Goal: Task Accomplishment & Management: Use online tool/utility

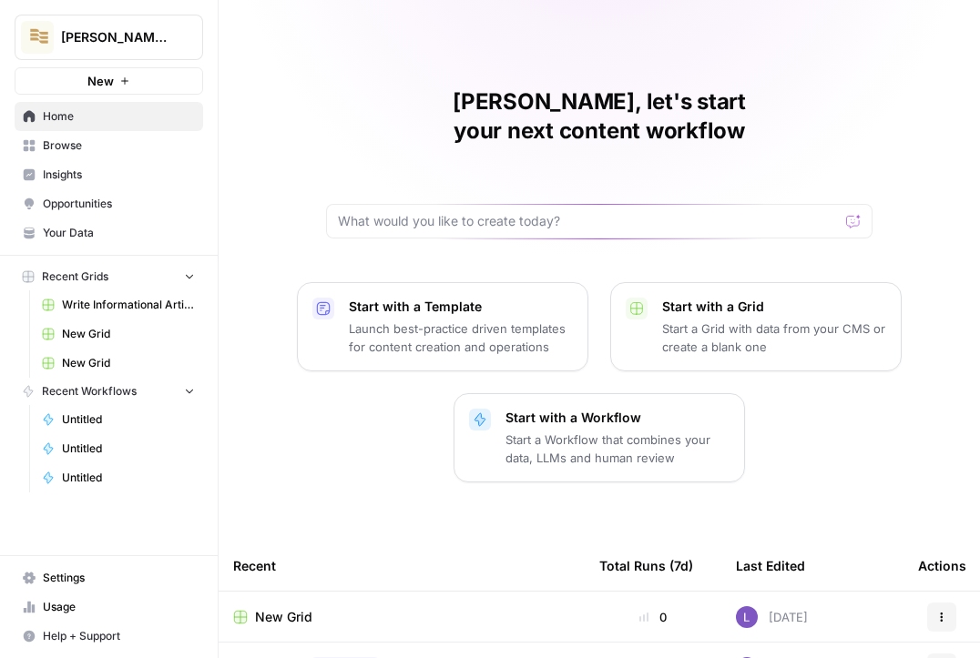
click at [128, 139] on span "Browse" at bounding box center [119, 146] width 152 height 16
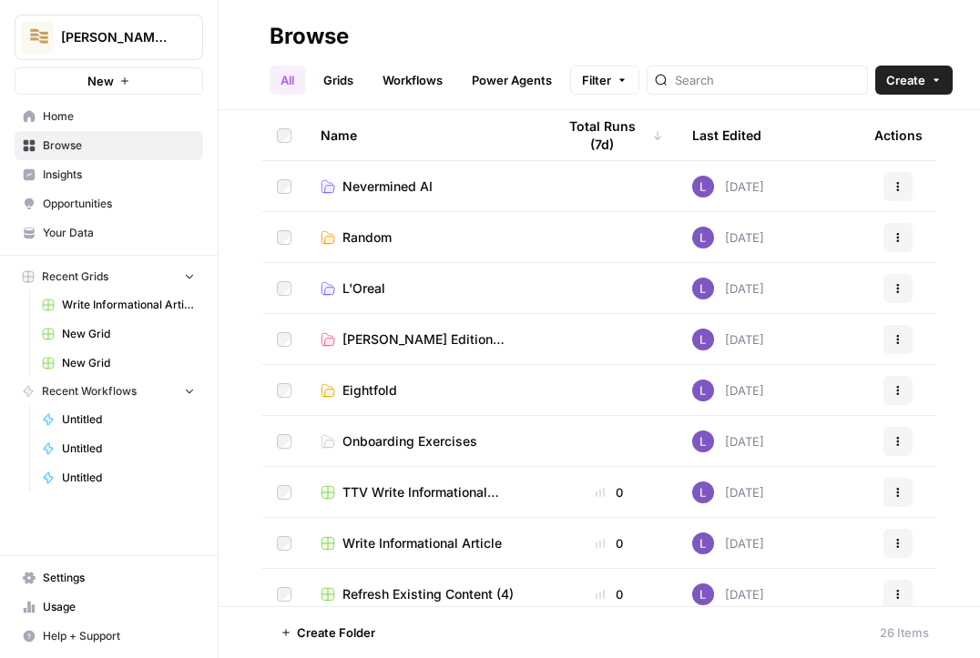
click at [408, 72] on link "Workflows" at bounding box center [413, 80] width 82 height 29
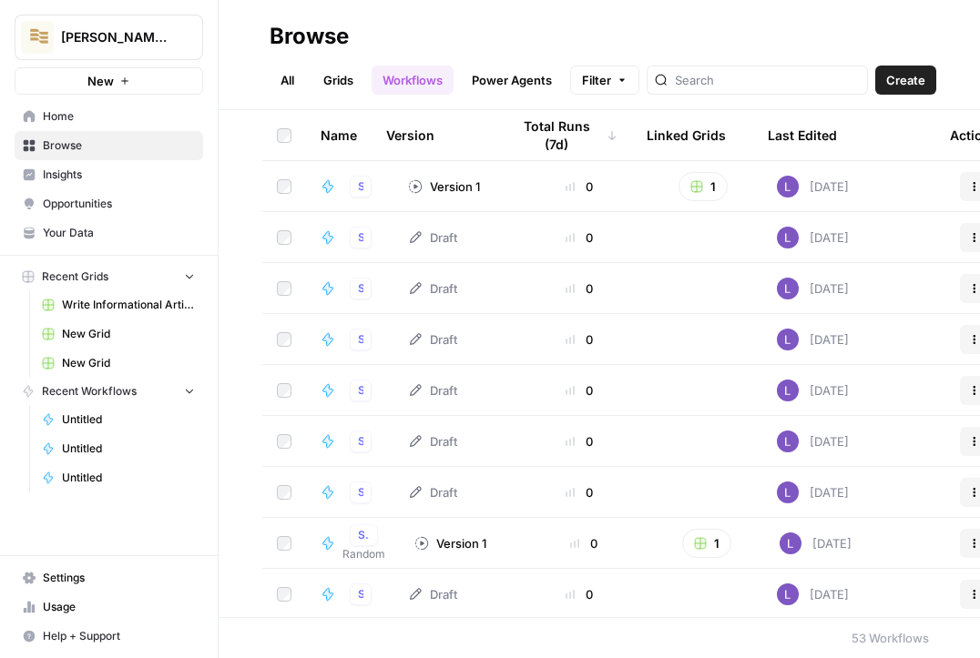
click at [911, 82] on span "Create" at bounding box center [905, 80] width 39 height 18
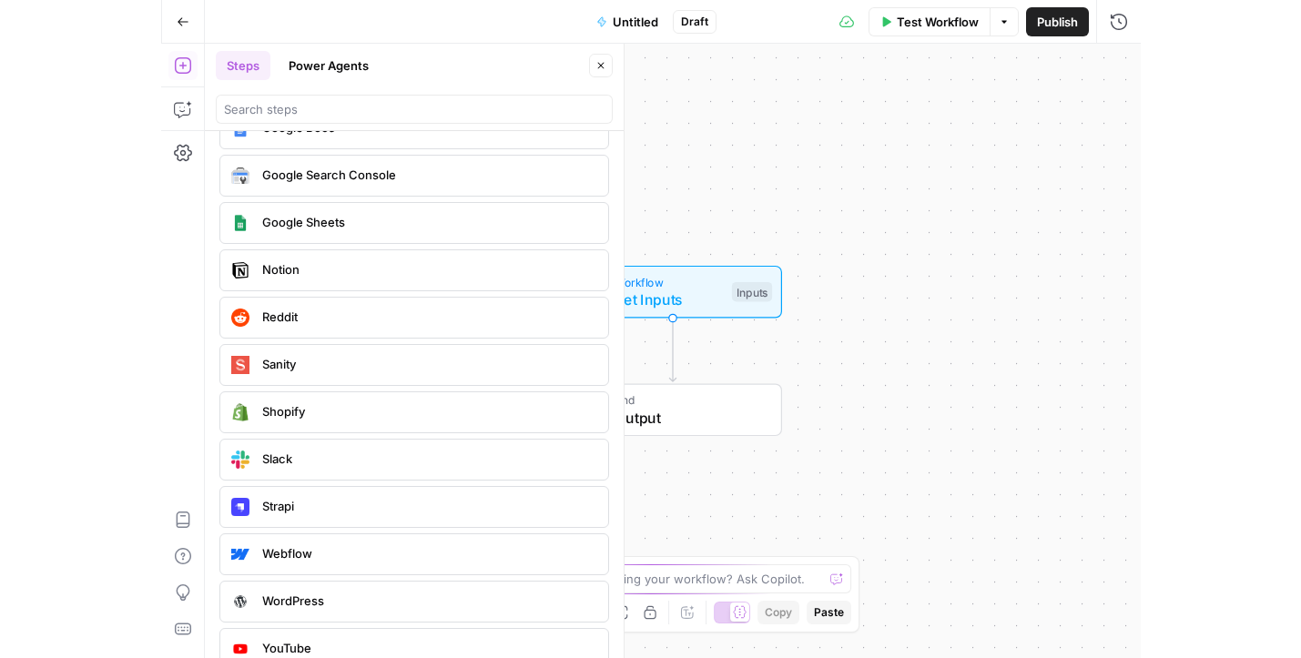
scroll to position [3442, 0]
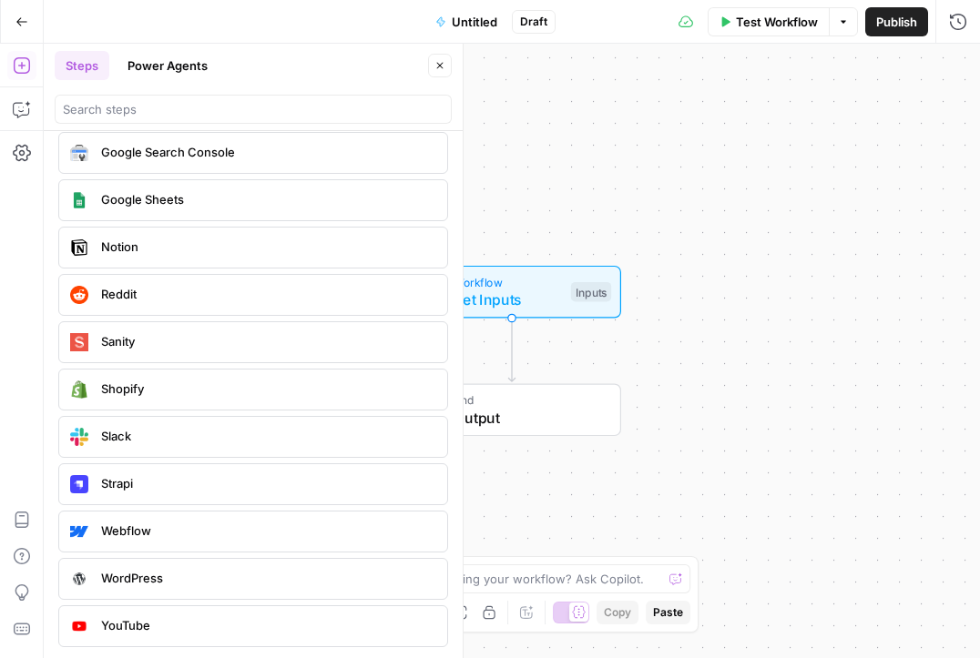
click at [10, 23] on button "Go Back" at bounding box center [21, 21] width 33 height 33
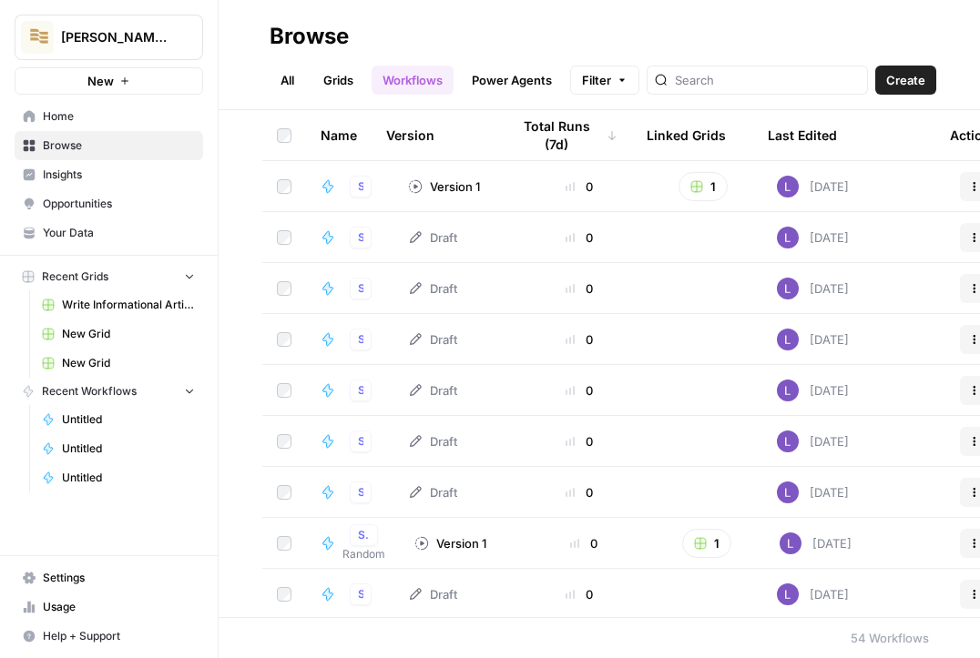
click at [88, 227] on span "Your Data" at bounding box center [119, 233] width 152 height 16
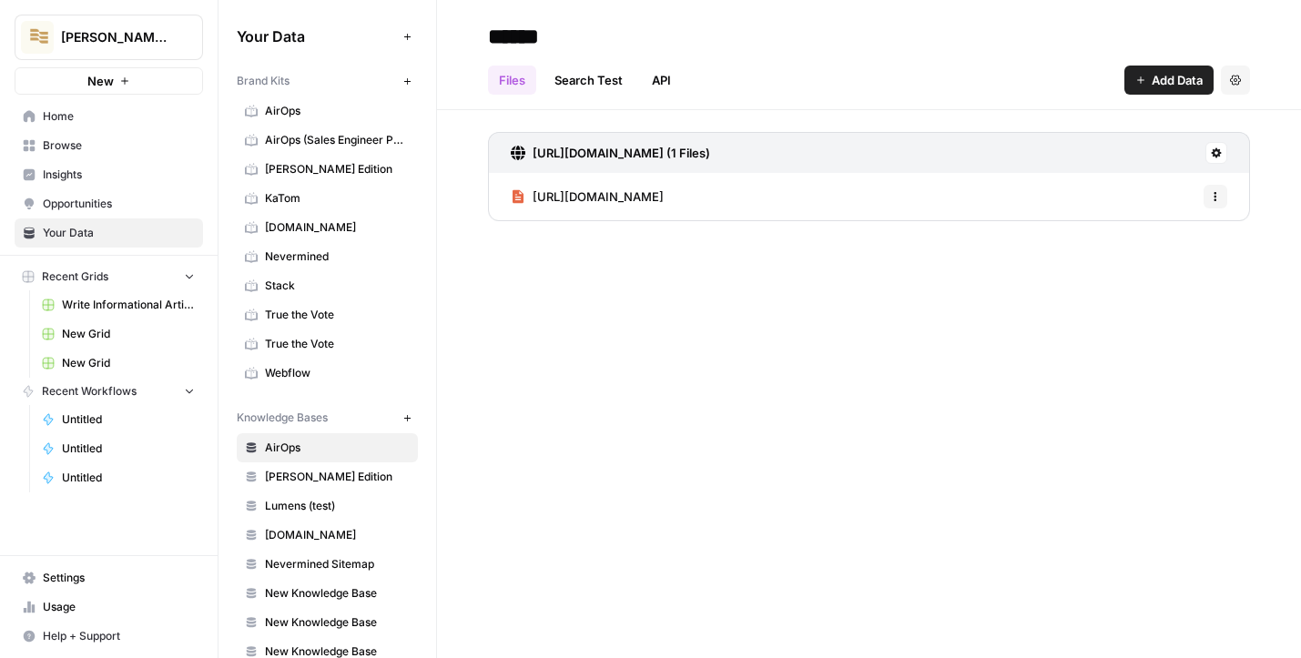
click at [316, 379] on span "Webflow" at bounding box center [337, 373] width 145 height 16
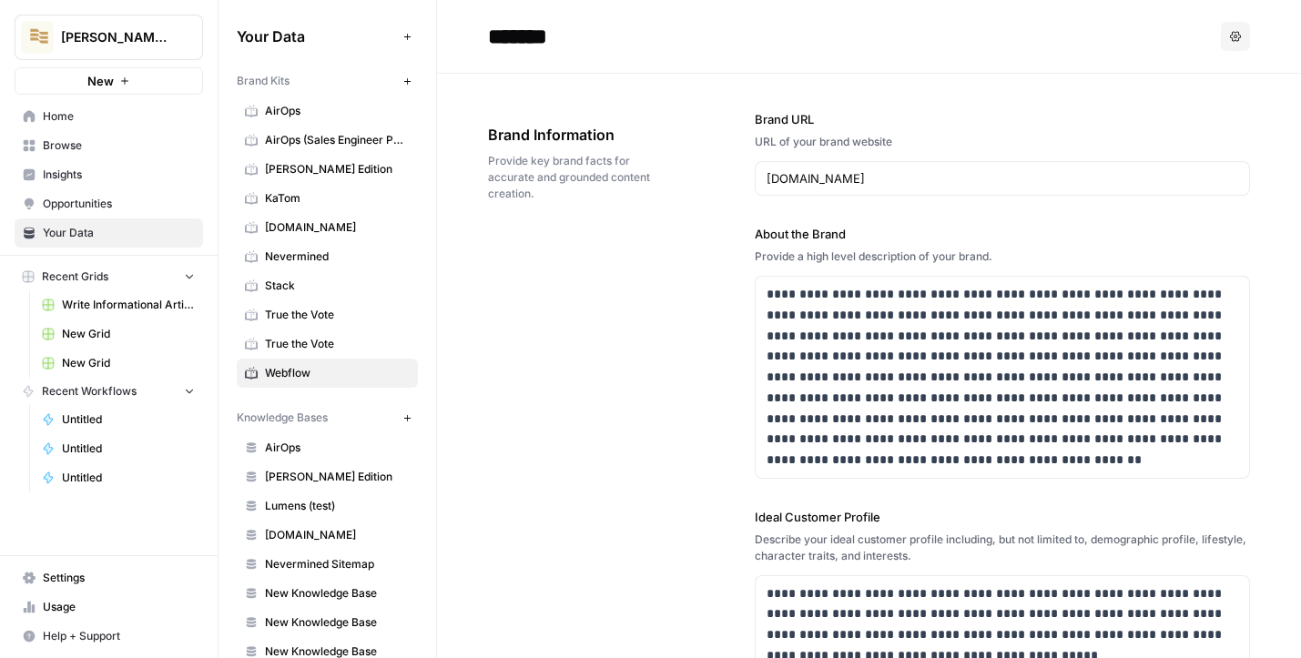
click at [496, 37] on input "*******" at bounding box center [626, 36] width 291 height 36
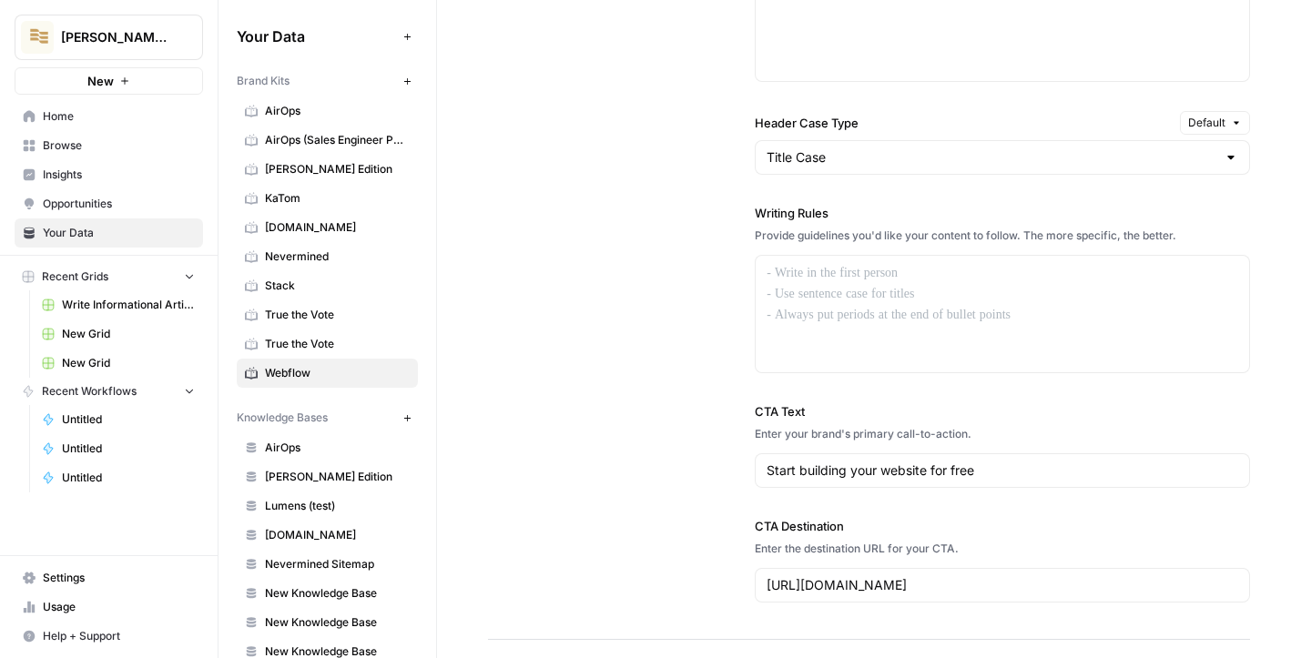
scroll to position [1478, 0]
drag, startPoint x: 781, startPoint y: 283, endPoint x: 838, endPoint y: 371, distance: 104.6
click at [838, 371] on div at bounding box center [1003, 313] width 494 height 117
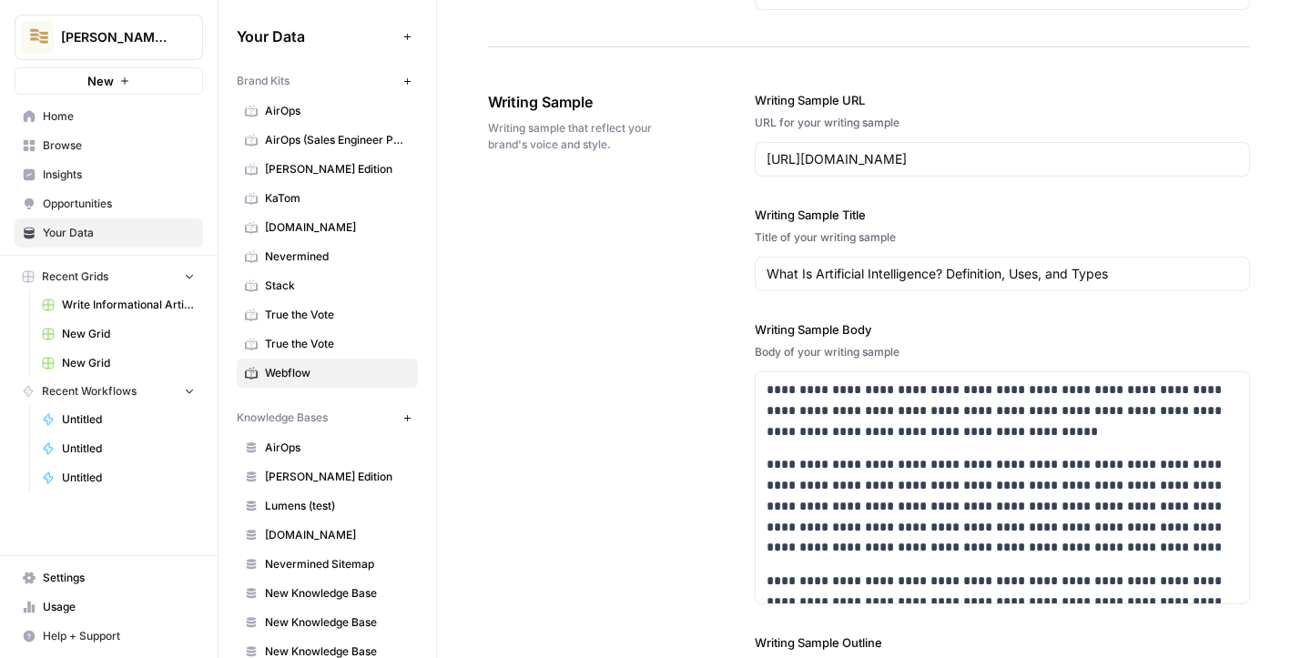
scroll to position [2085, 0]
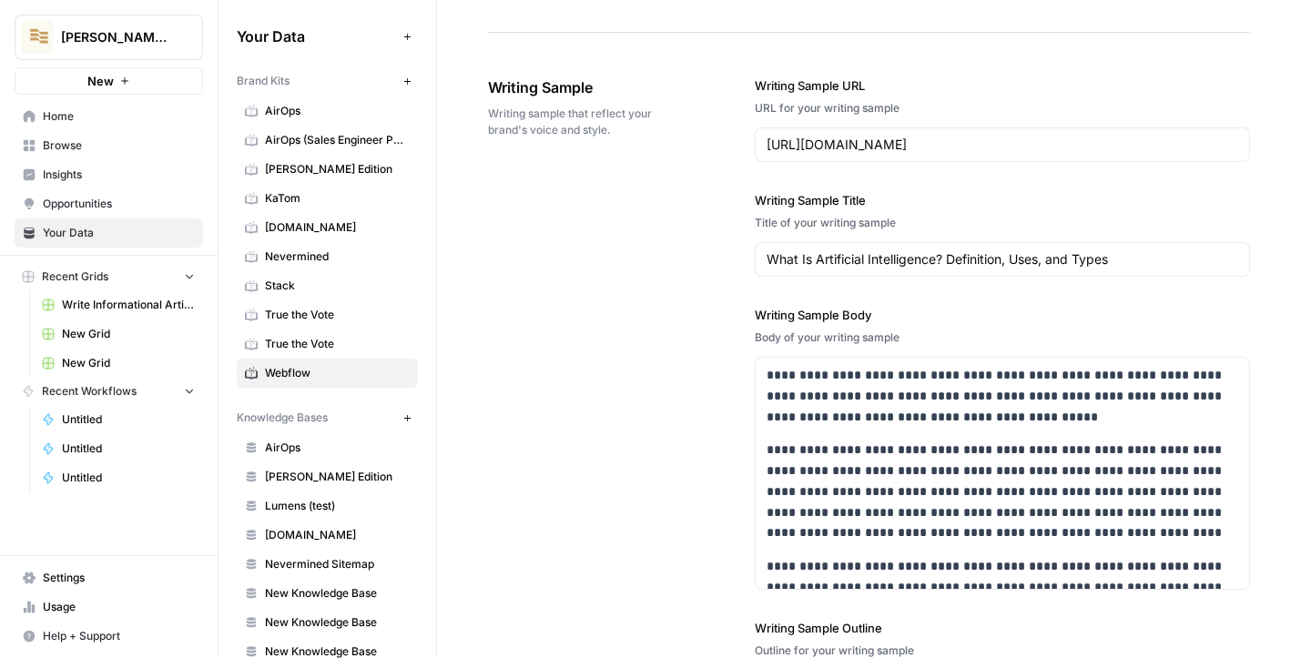
drag, startPoint x: 486, startPoint y: 87, endPoint x: 797, endPoint y: 487, distance: 506.3
click at [846, 424] on p "**********" at bounding box center [1003, 396] width 472 height 62
drag, startPoint x: 767, startPoint y: 144, endPoint x: 1051, endPoint y: 144, distance: 284.2
click at [979, 144] on input "https://www.coursera.org/articles/what-is-artificial-intelligence" at bounding box center [1003, 145] width 472 height 18
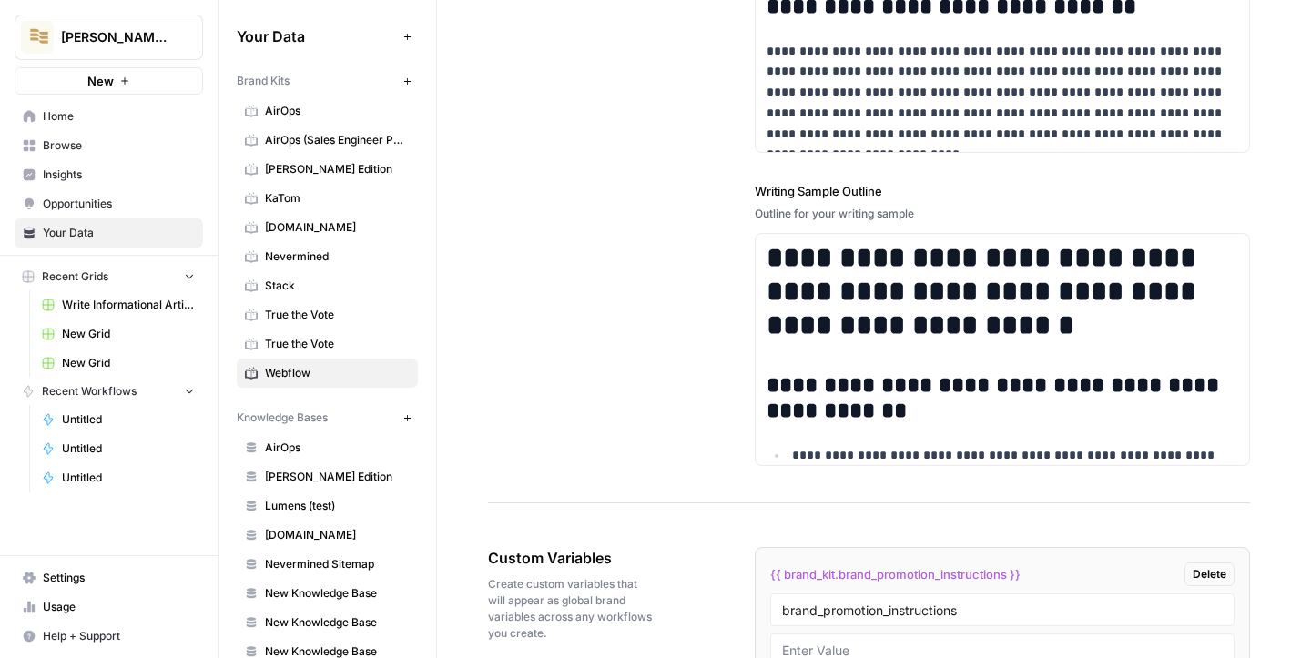
scroll to position [2526, 0]
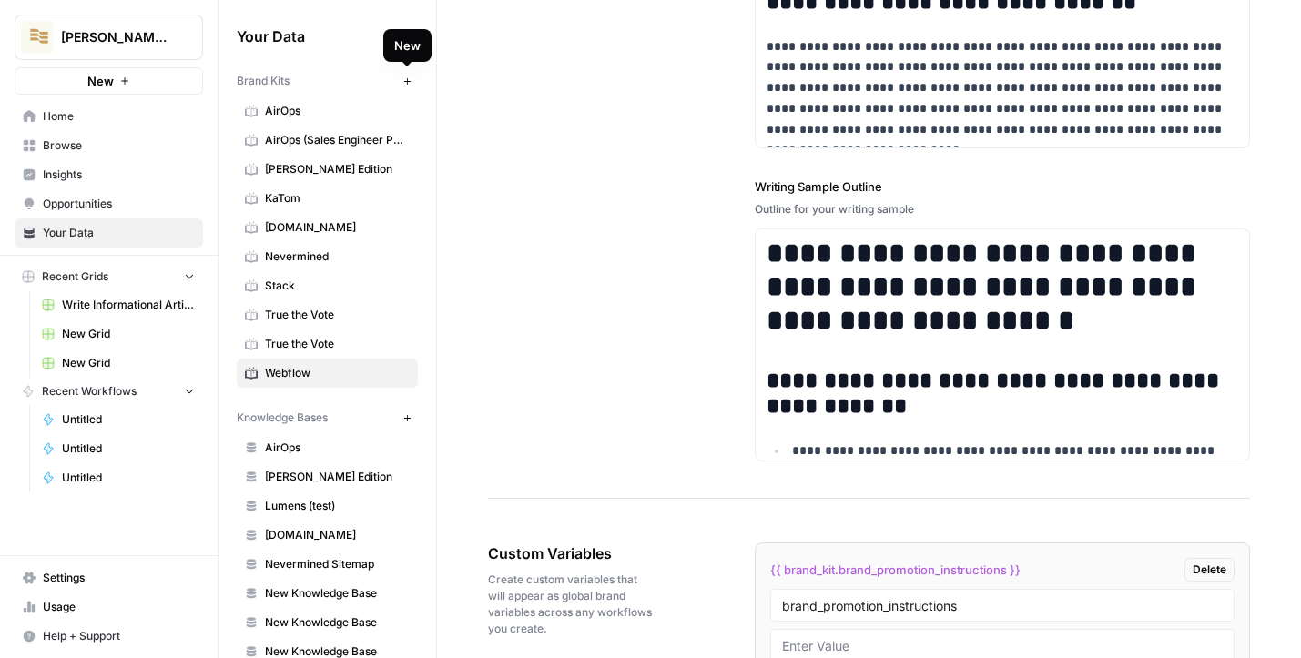
click at [411, 84] on icon "button" at bounding box center [408, 82] width 10 height 10
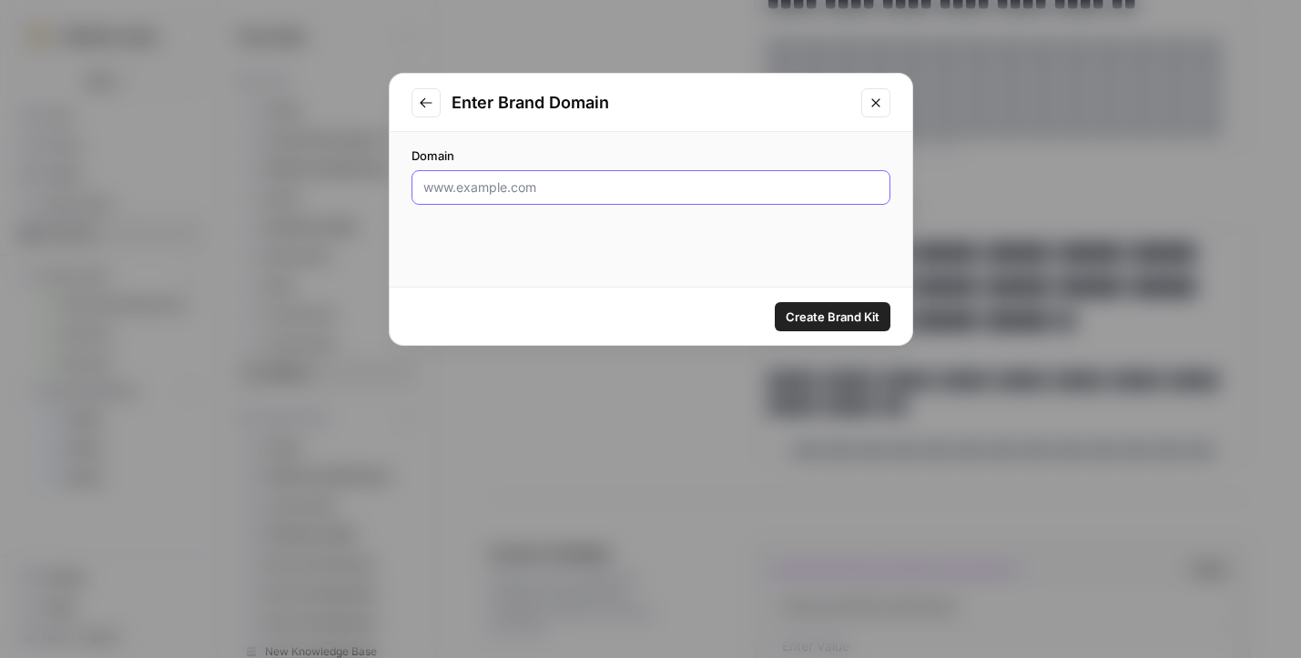
click at [502, 183] on input "Domain" at bounding box center [651, 188] width 455 height 18
click at [870, 99] on icon "Close modal" at bounding box center [876, 103] width 15 height 15
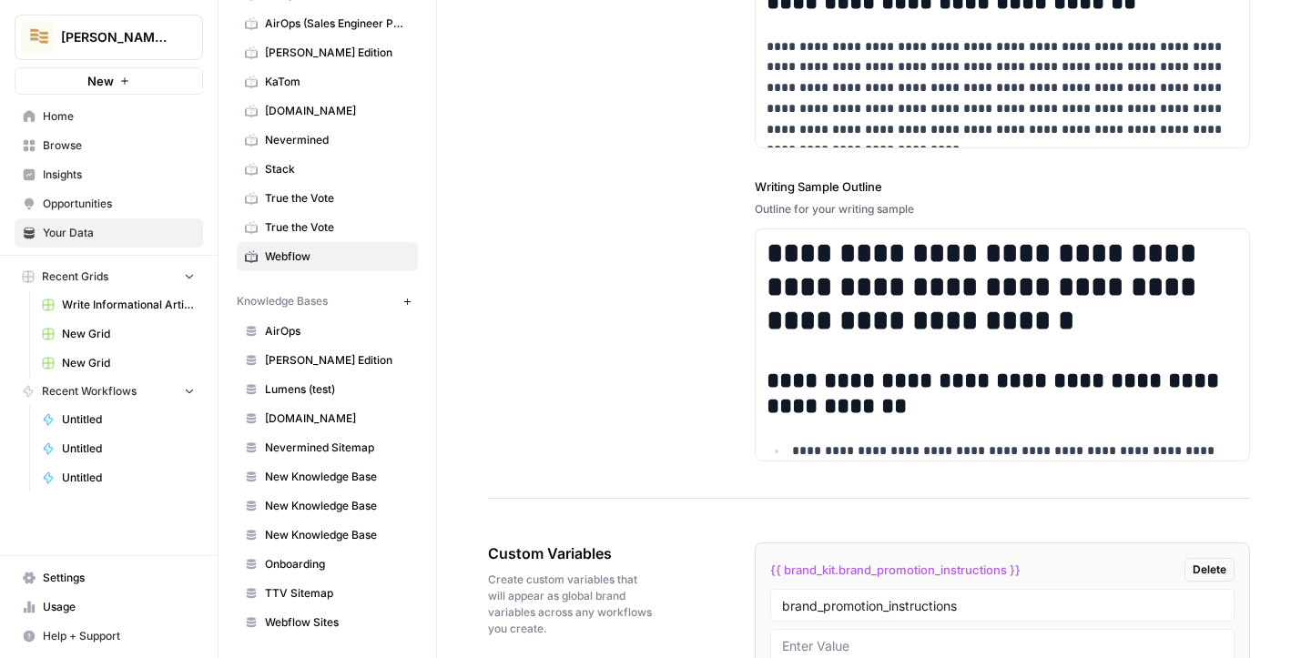
scroll to position [117, 0]
click at [403, 301] on icon "button" at bounding box center [408, 301] width 10 height 10
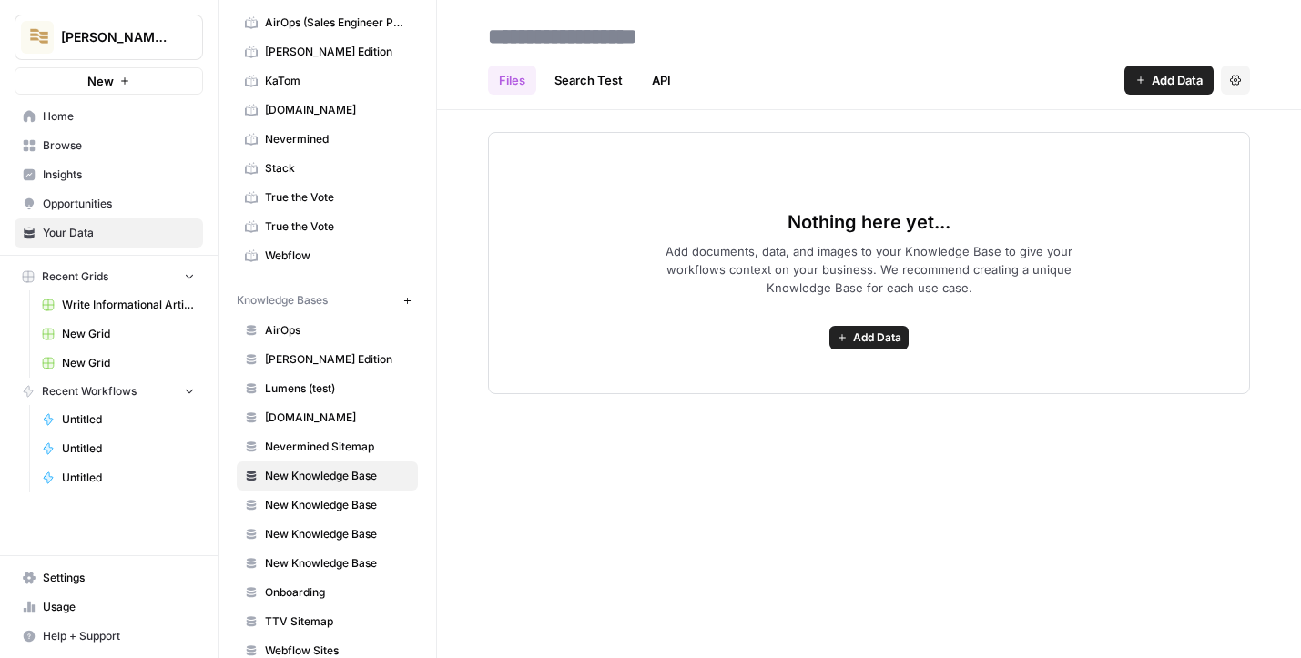
click at [877, 321] on div "Nothing here yet... Add documents, data, and images to your Knowledge Base to g…" at bounding box center [869, 263] width 762 height 262
click at [877, 336] on span "Add Data" at bounding box center [877, 338] width 48 height 16
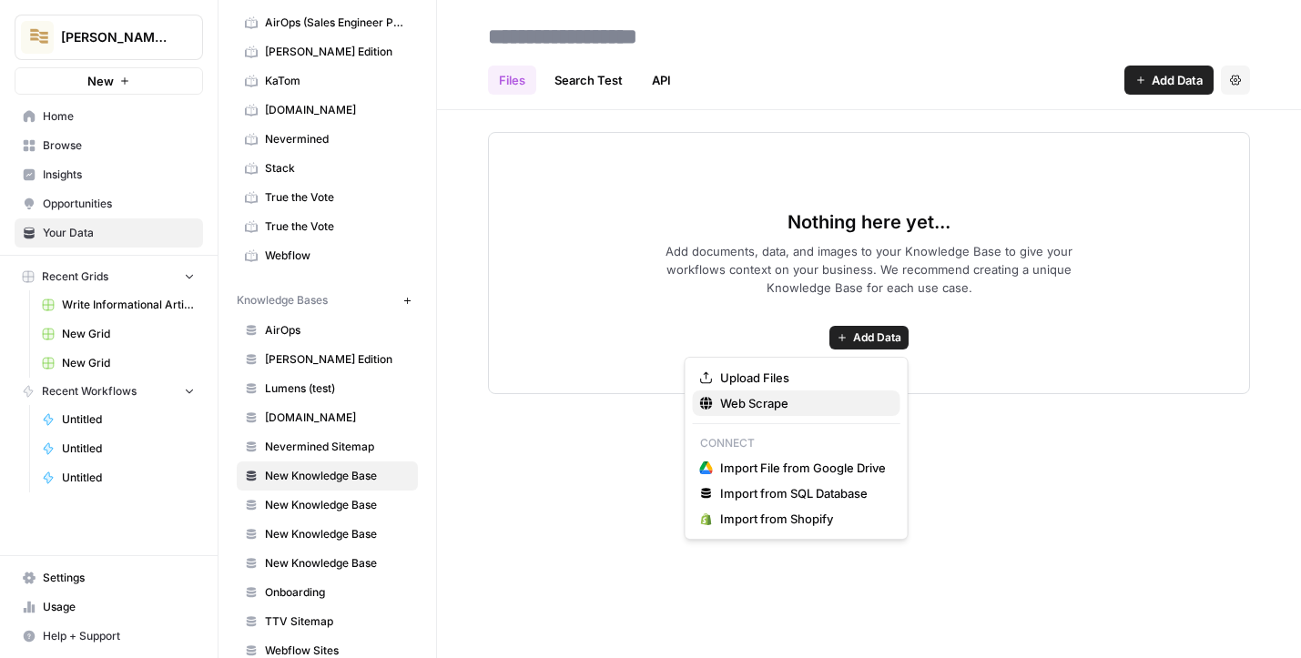
click at [779, 406] on span "Web Scrape" at bounding box center [803, 403] width 166 height 18
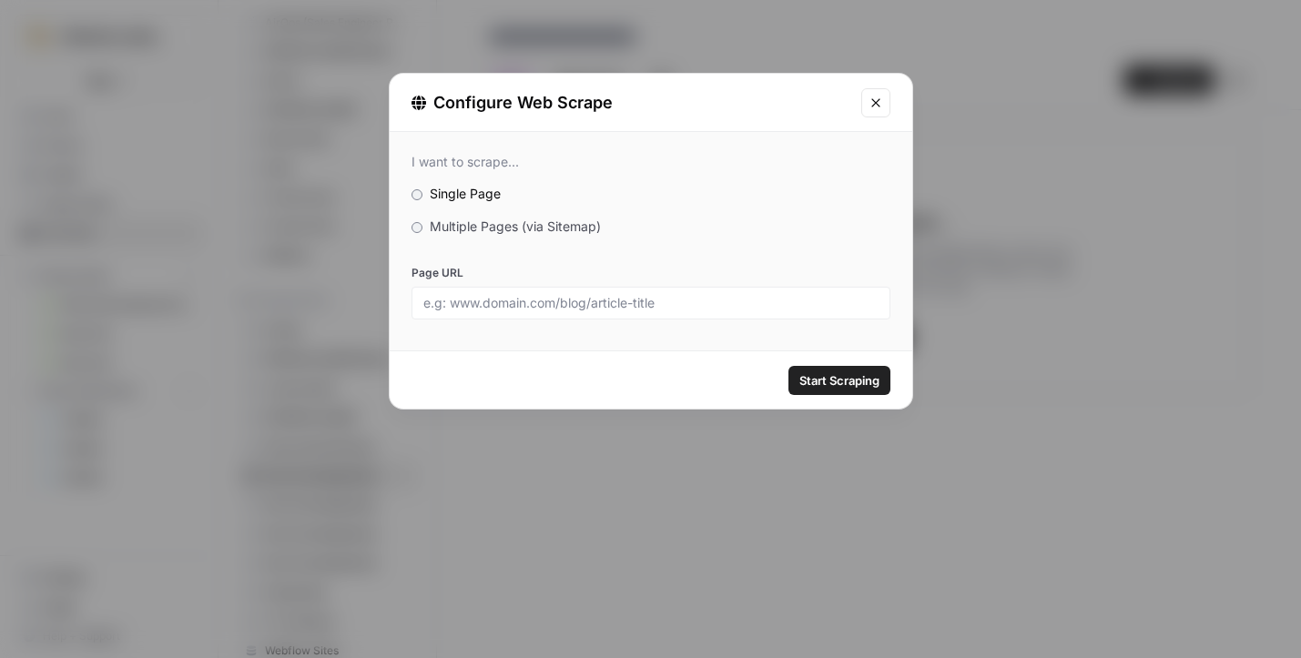
click at [465, 233] on label "Multiple Pages (via Sitemap)" at bounding box center [651, 227] width 479 height 18
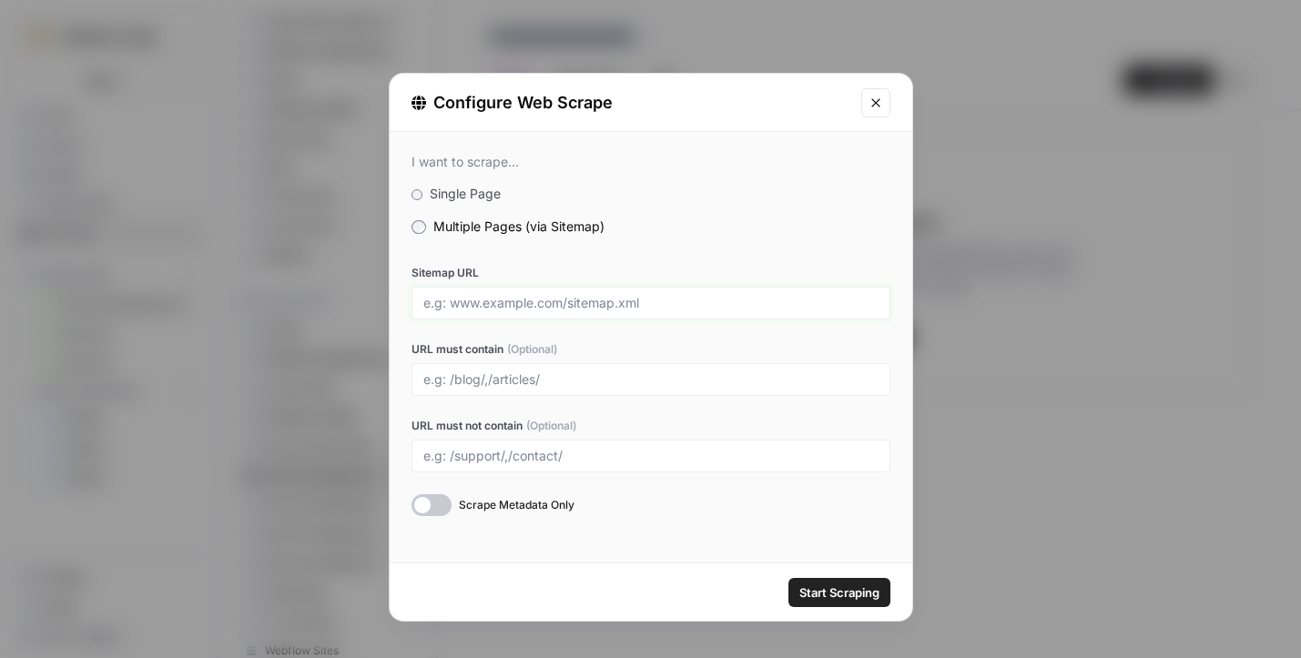
click at [486, 295] on input "Sitemap URL" at bounding box center [651, 303] width 455 height 16
paste input "https://solarscreen.eu/en/"
click at [691, 306] on input "https://solarscreen.eu/en/" at bounding box center [651, 303] width 455 height 16
type input "https://solarscreen.eu/en/sitemap.xml"
click at [536, 377] on input "URL must contain (Optional)" at bounding box center [651, 380] width 455 height 16
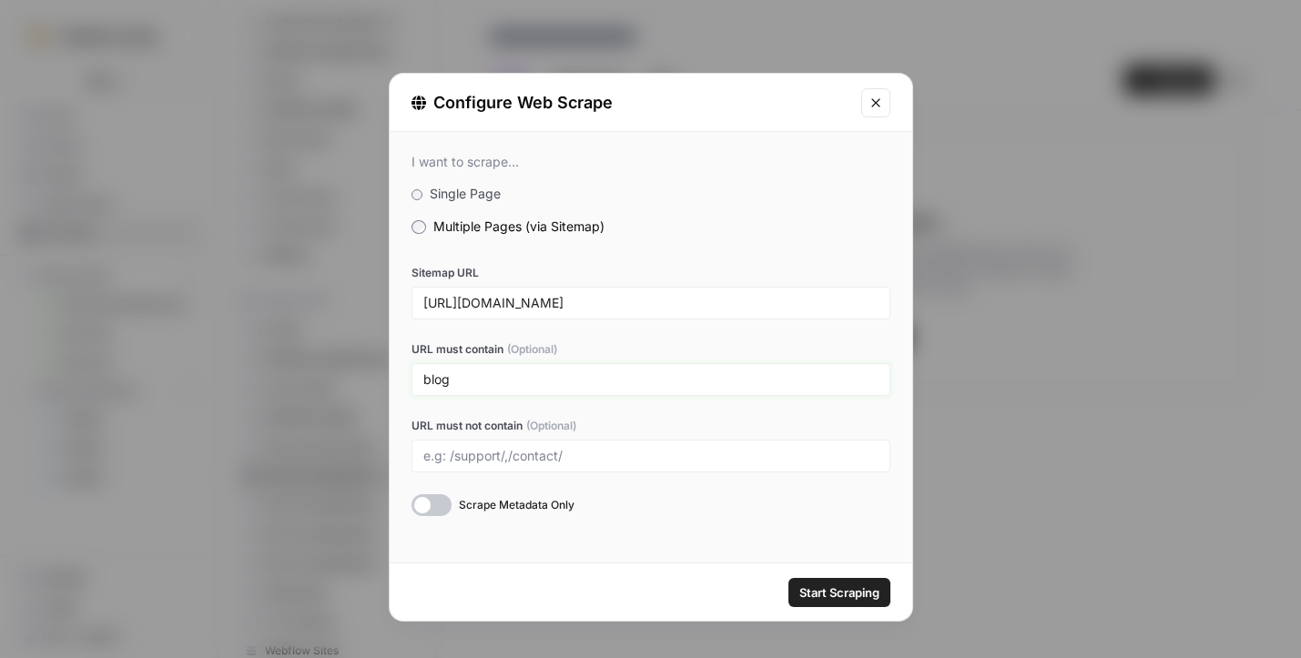
type input "blog"
click at [835, 587] on span "Start Scraping" at bounding box center [840, 593] width 80 height 18
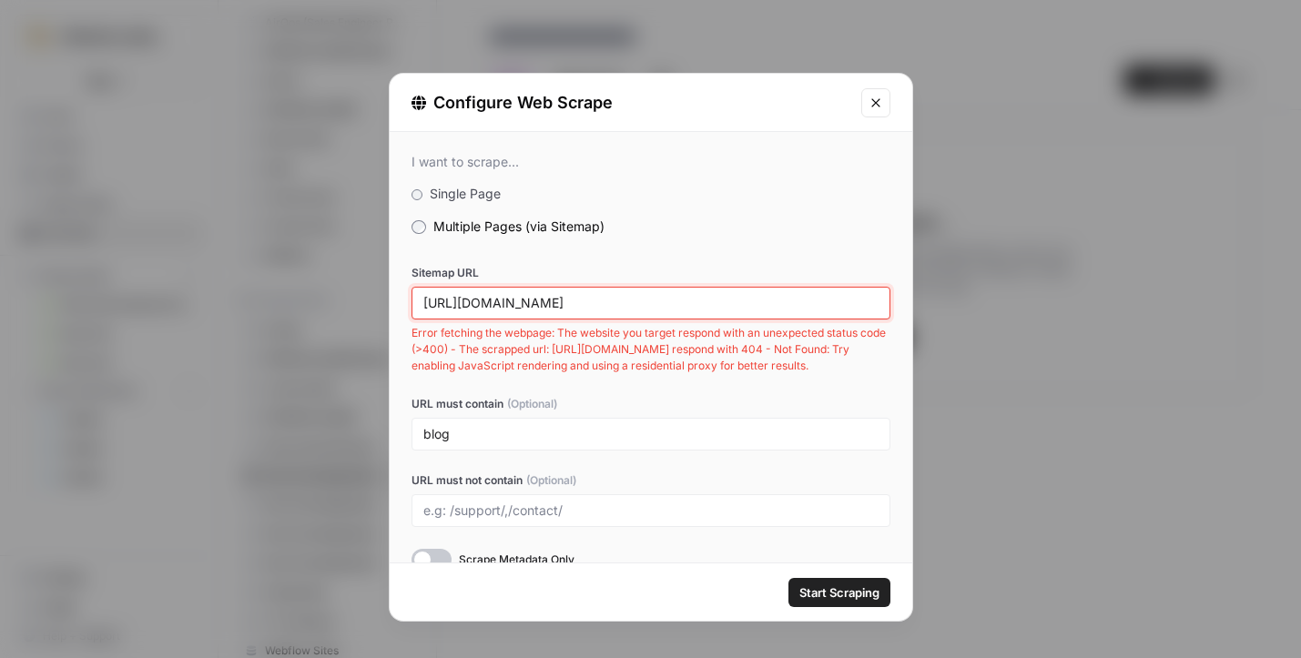
drag, startPoint x: 728, startPoint y: 302, endPoint x: 432, endPoint y: 296, distance: 296.1
click at [433, 297] on input "https://solarscreen.eu/en/sitemap.xml" at bounding box center [651, 303] width 455 height 16
click at [486, 298] on input "https://solarscreen.eu/en/sitemap.xml" at bounding box center [651, 303] width 455 height 16
click at [454, 194] on span "Single Page" at bounding box center [465, 193] width 71 height 15
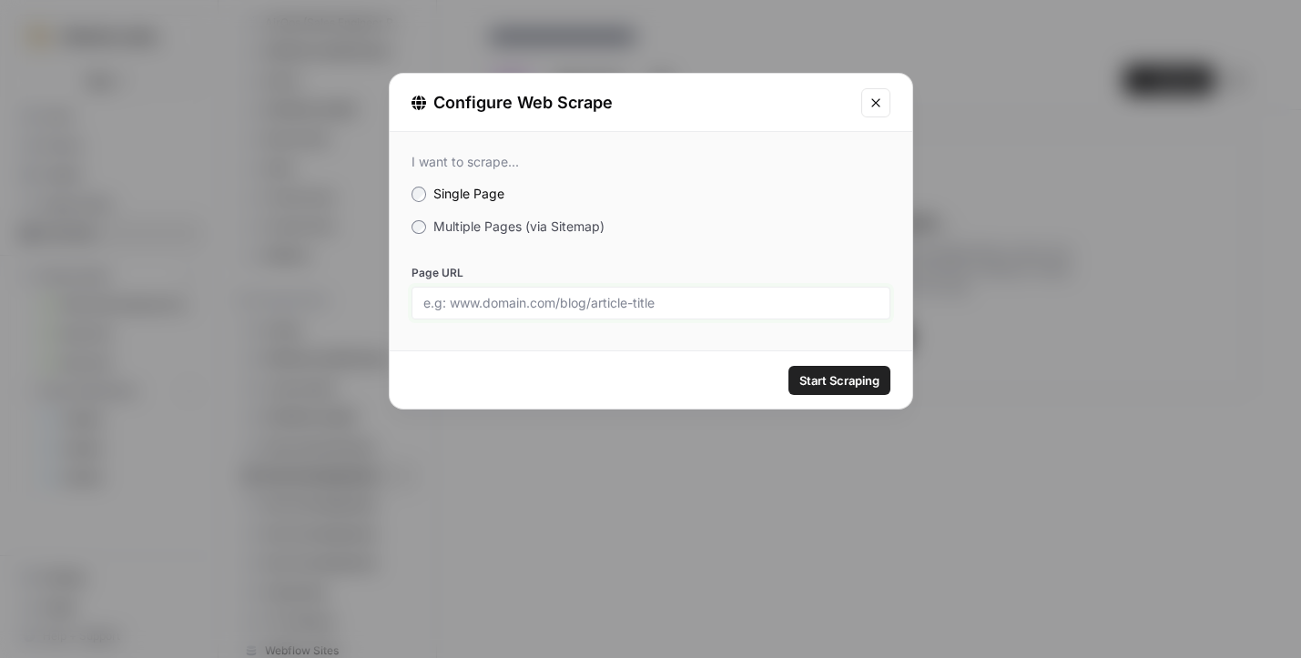
click at [566, 308] on input "Page URL" at bounding box center [651, 303] width 455 height 16
click at [881, 107] on icon "Close modal" at bounding box center [876, 103] width 15 height 15
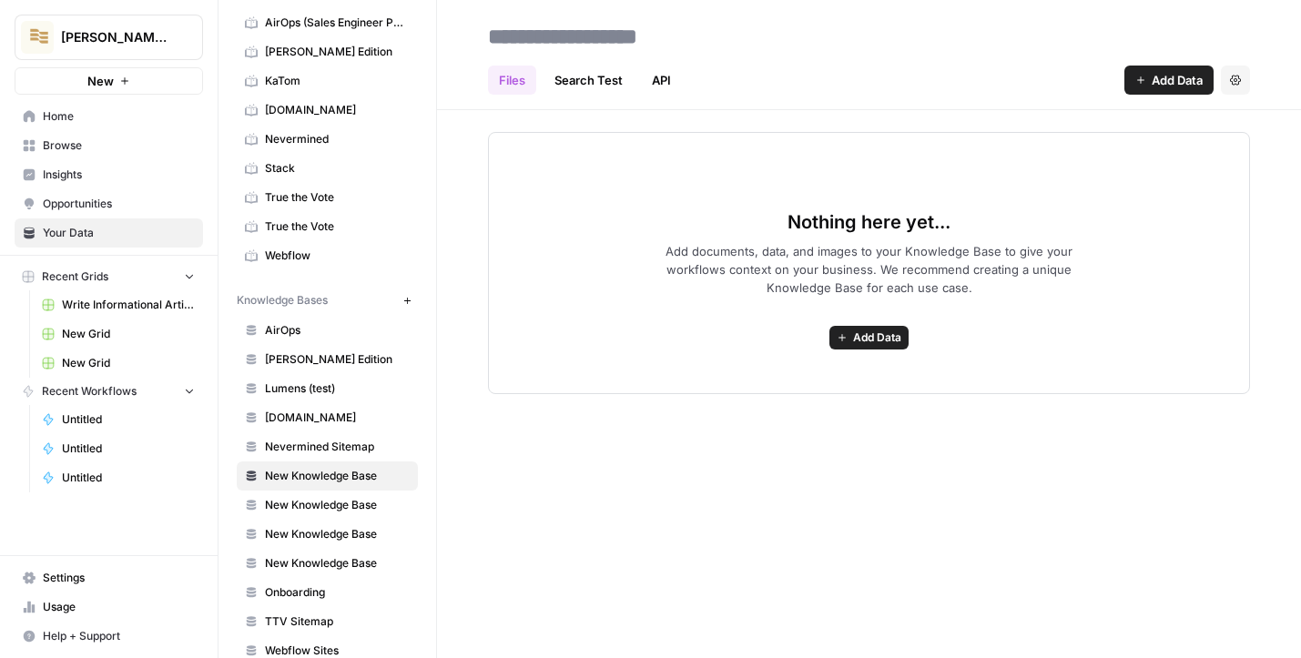
click at [101, 143] on span "Browse" at bounding box center [119, 146] width 152 height 16
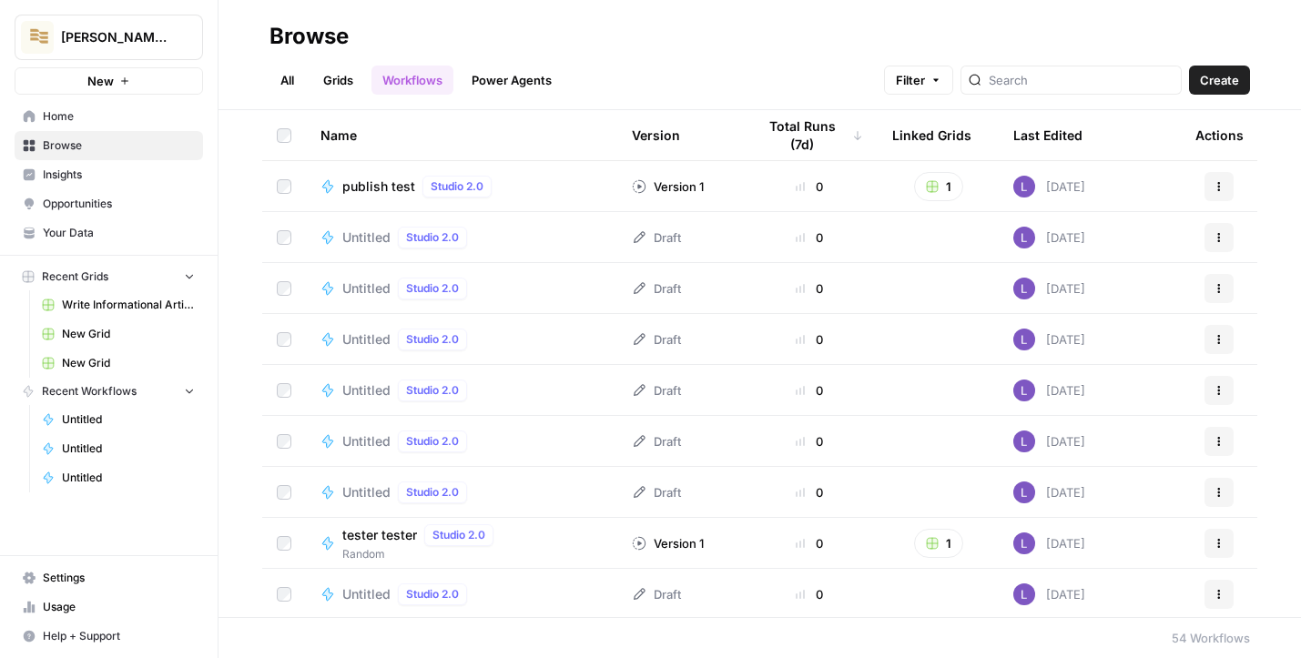
click at [334, 87] on link "Grids" at bounding box center [338, 80] width 52 height 29
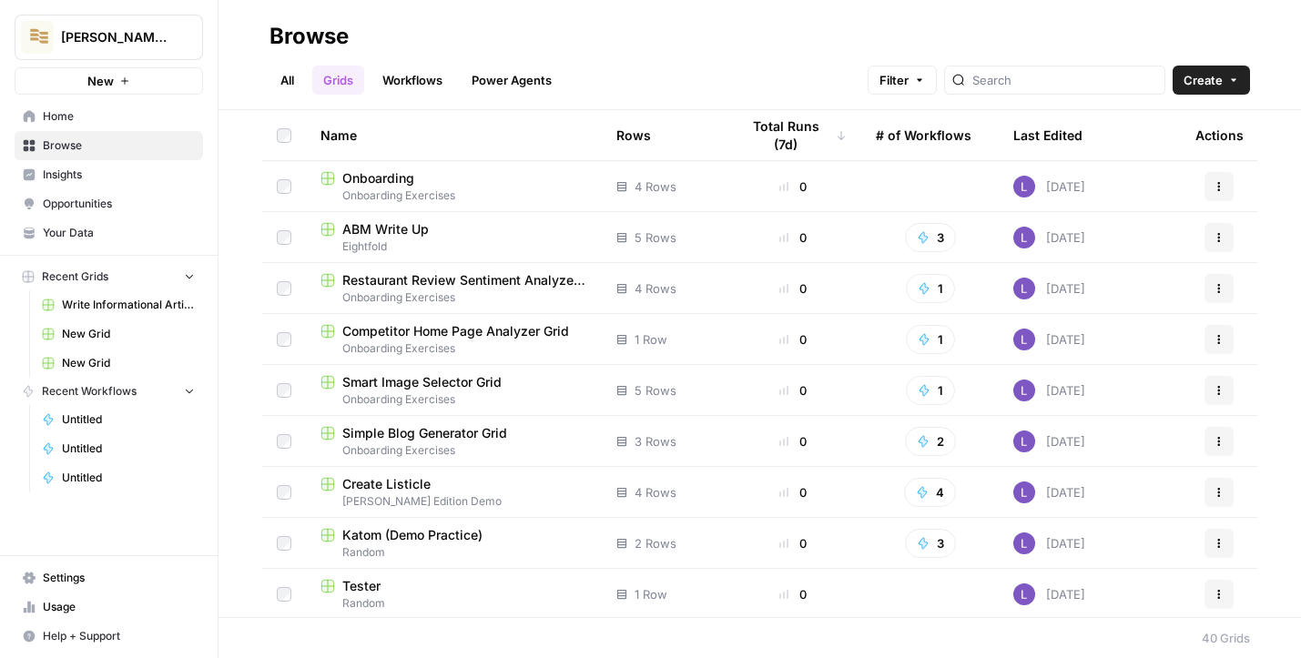
click at [288, 81] on link "All" at bounding box center [288, 80] width 36 height 29
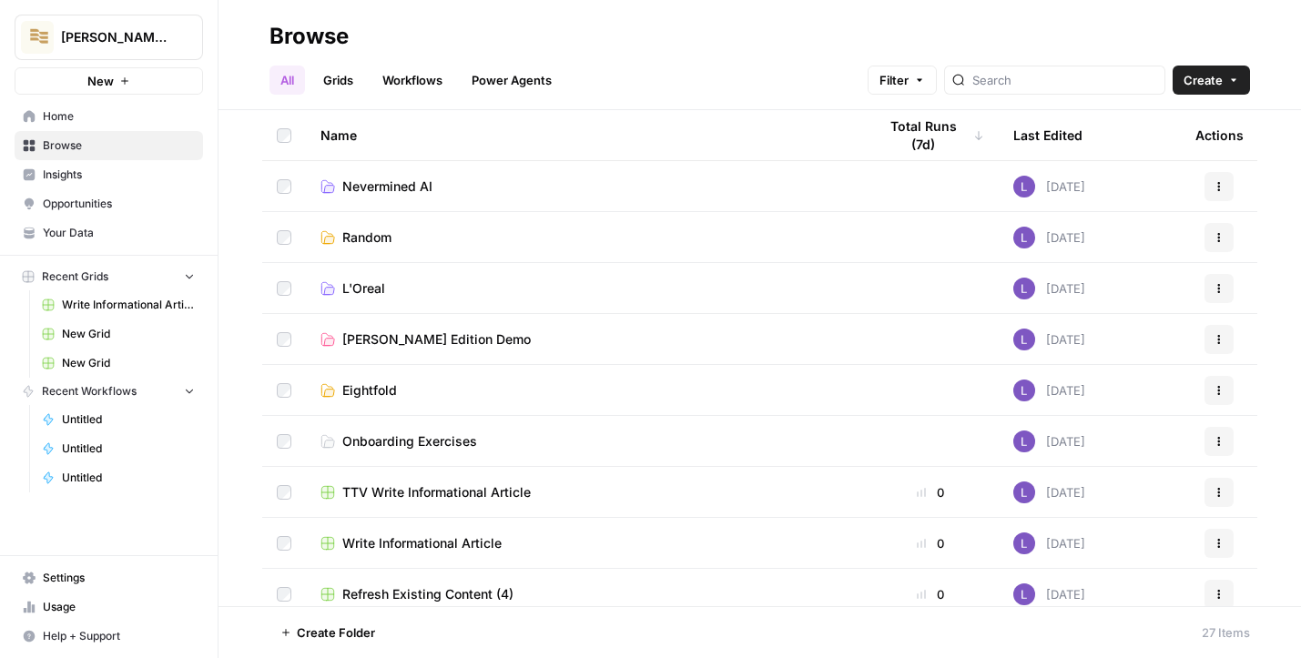
click at [168, 147] on span "Browse" at bounding box center [119, 146] width 152 height 16
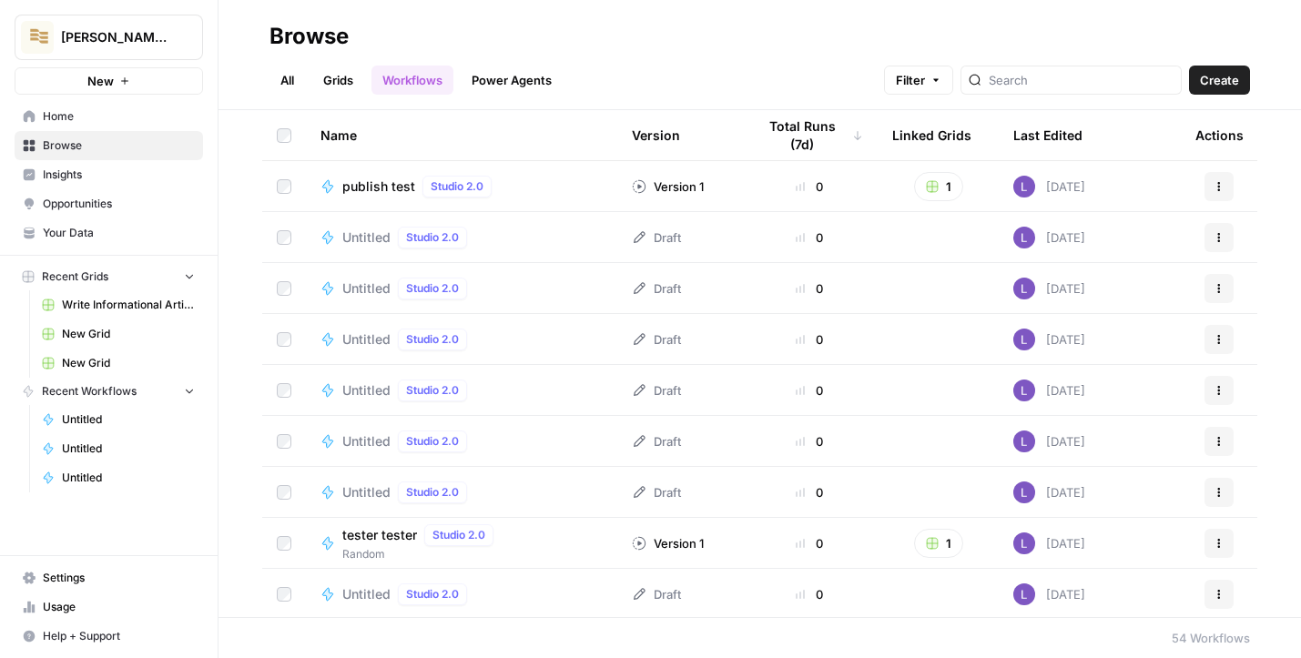
click at [285, 81] on link "All" at bounding box center [288, 80] width 36 height 29
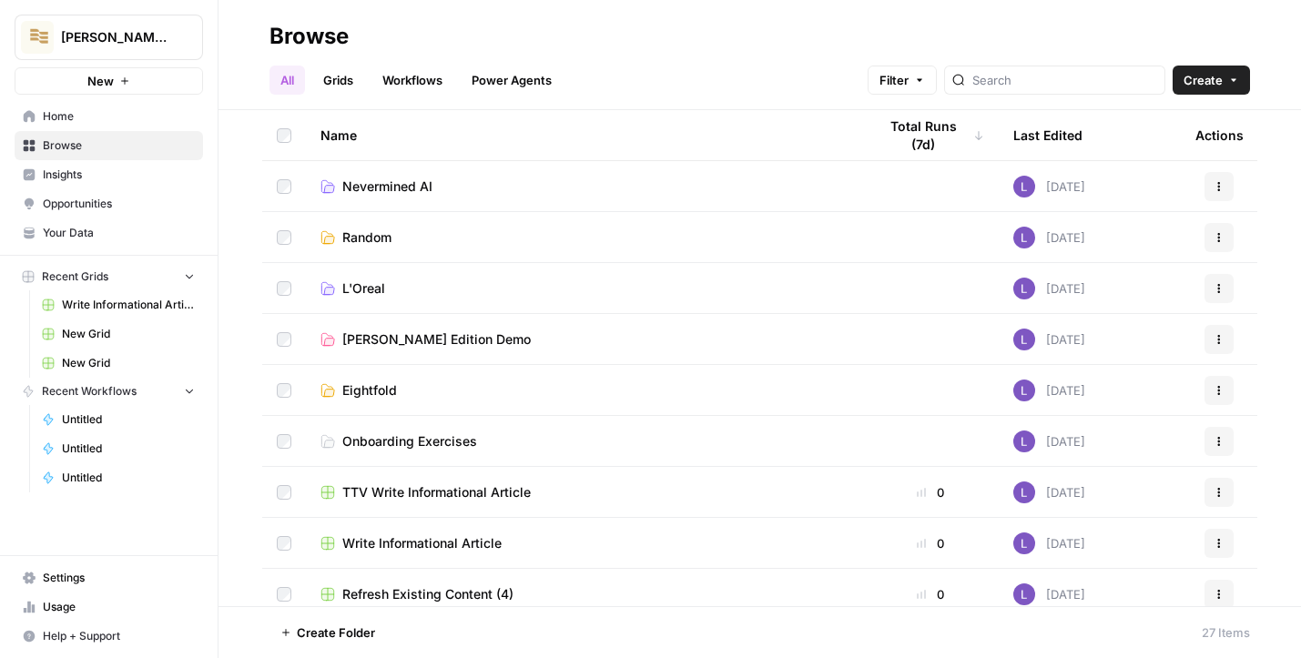
click at [347, 78] on link "Grids" at bounding box center [338, 80] width 52 height 29
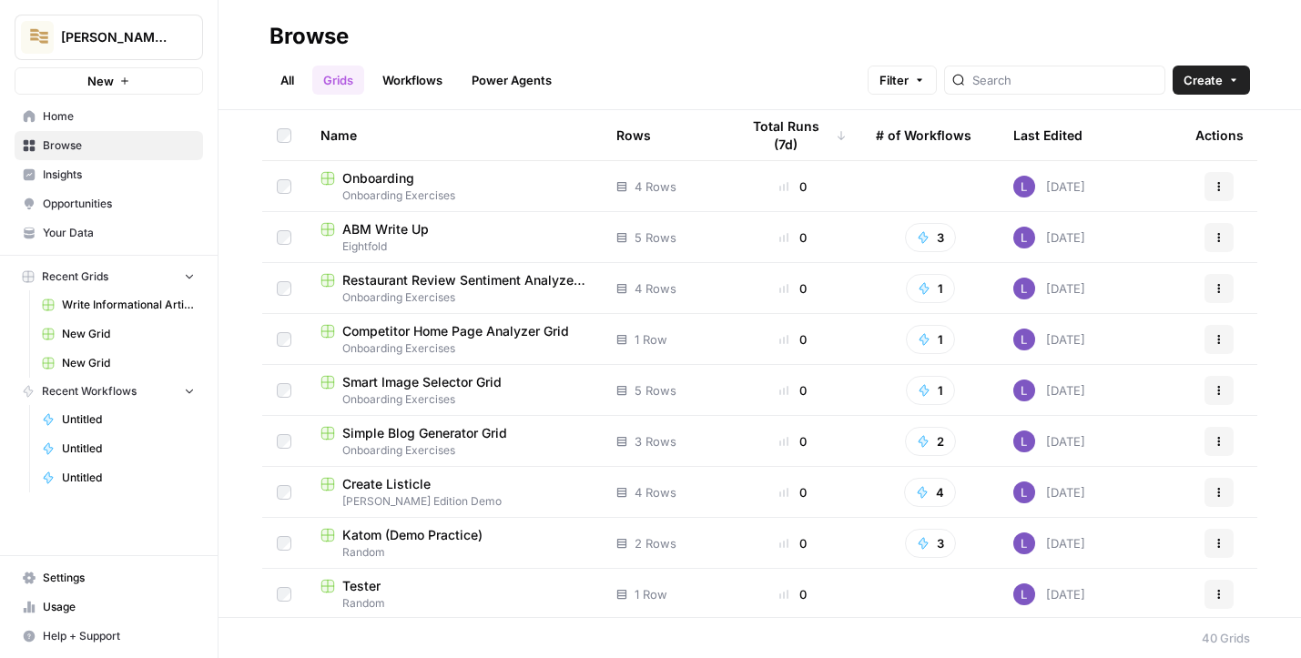
click at [979, 75] on span "Create" at bounding box center [1203, 80] width 39 height 18
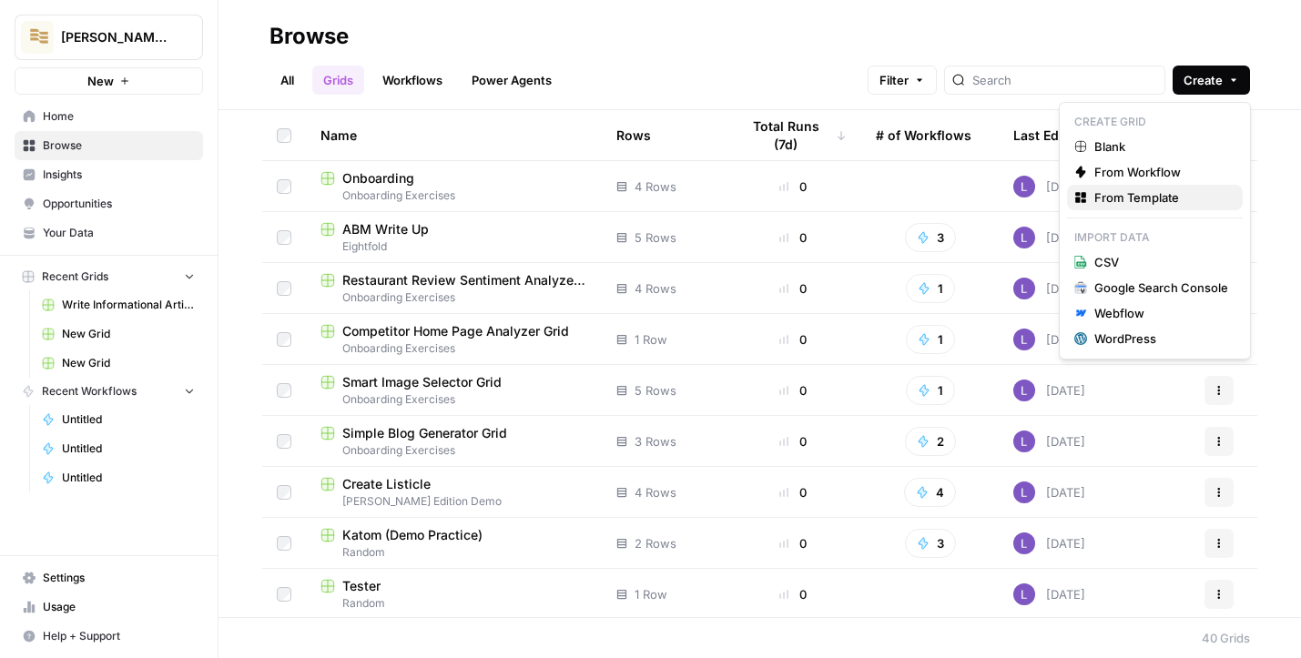
click at [979, 192] on span "From Template" at bounding box center [1162, 198] width 134 height 18
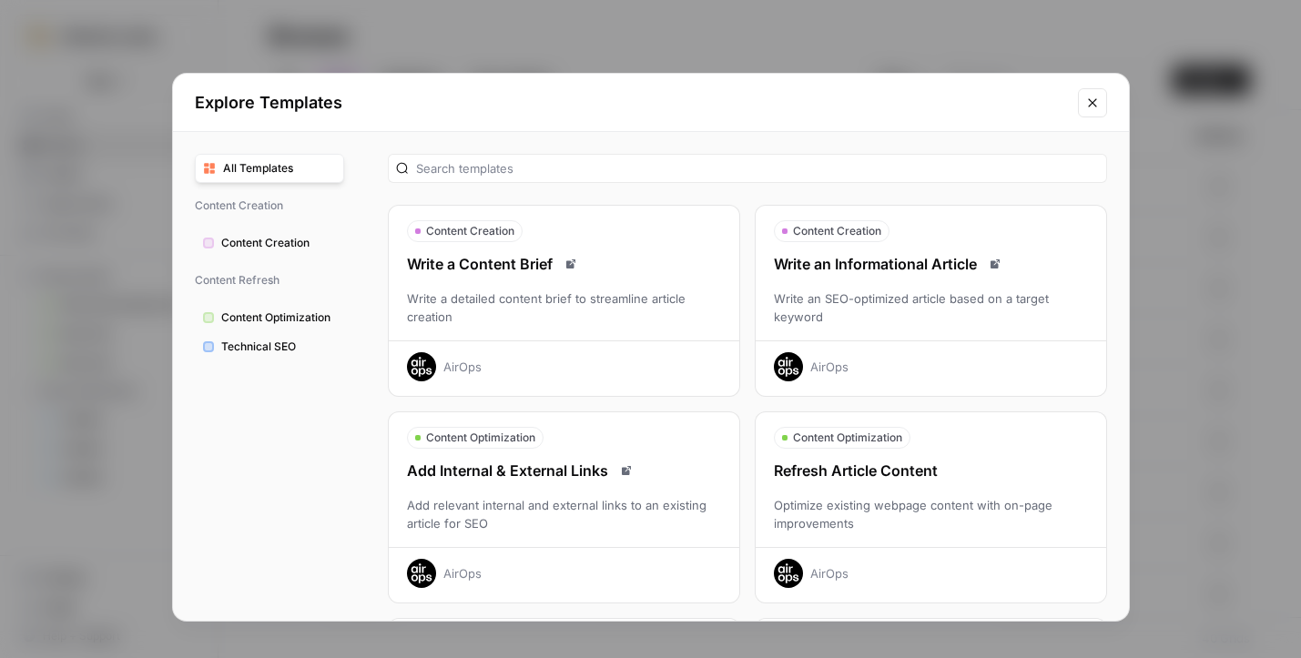
scroll to position [3, 0]
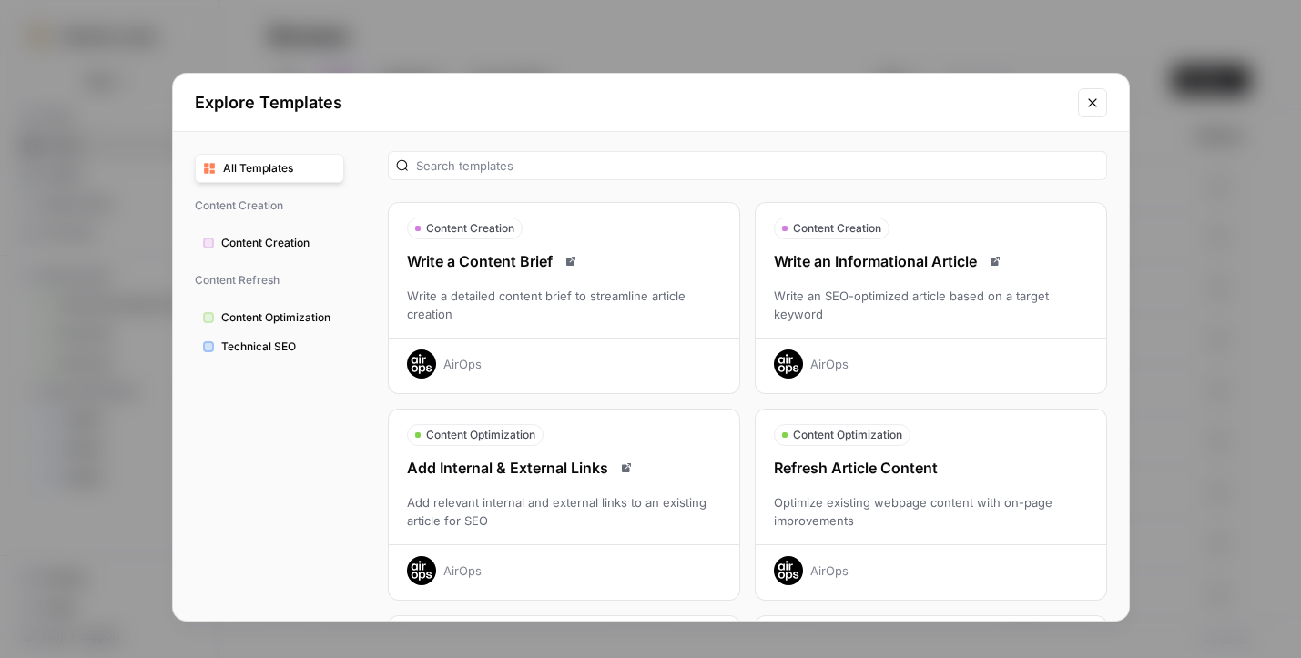
click at [924, 236] on div "Content Creation" at bounding box center [931, 229] width 351 height 22
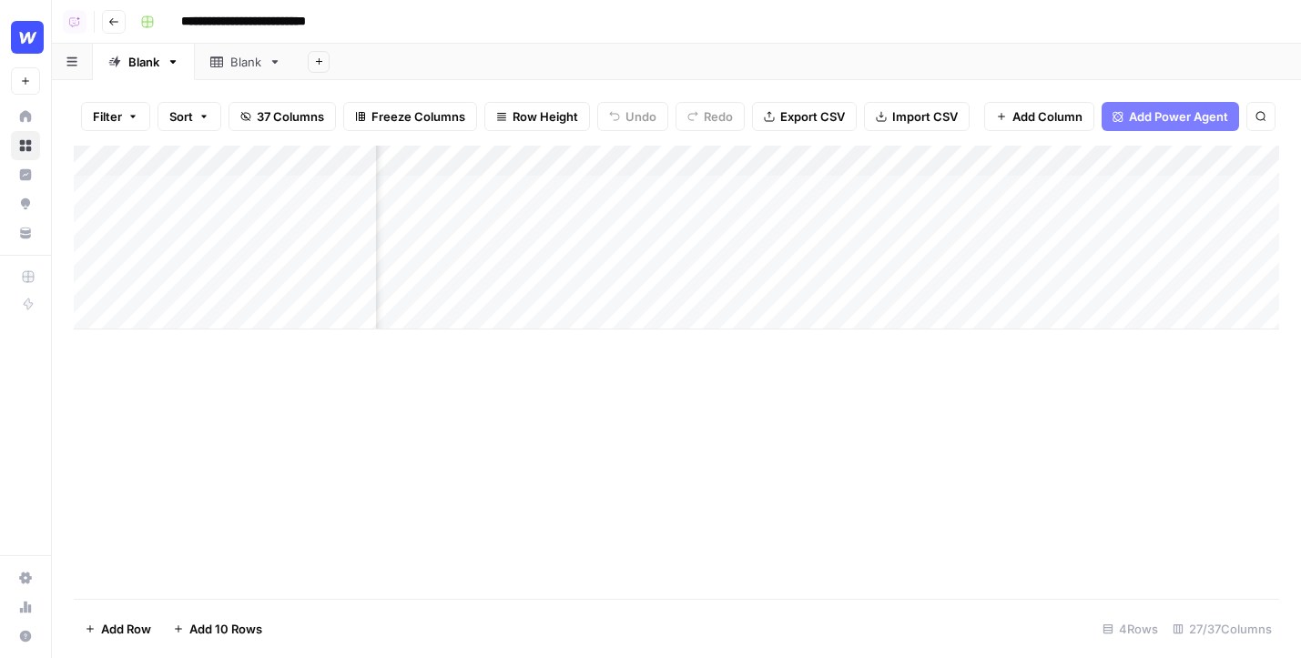
scroll to position [0, 4206]
click at [1207, 115] on span "Add Power Agent" at bounding box center [1178, 116] width 99 height 18
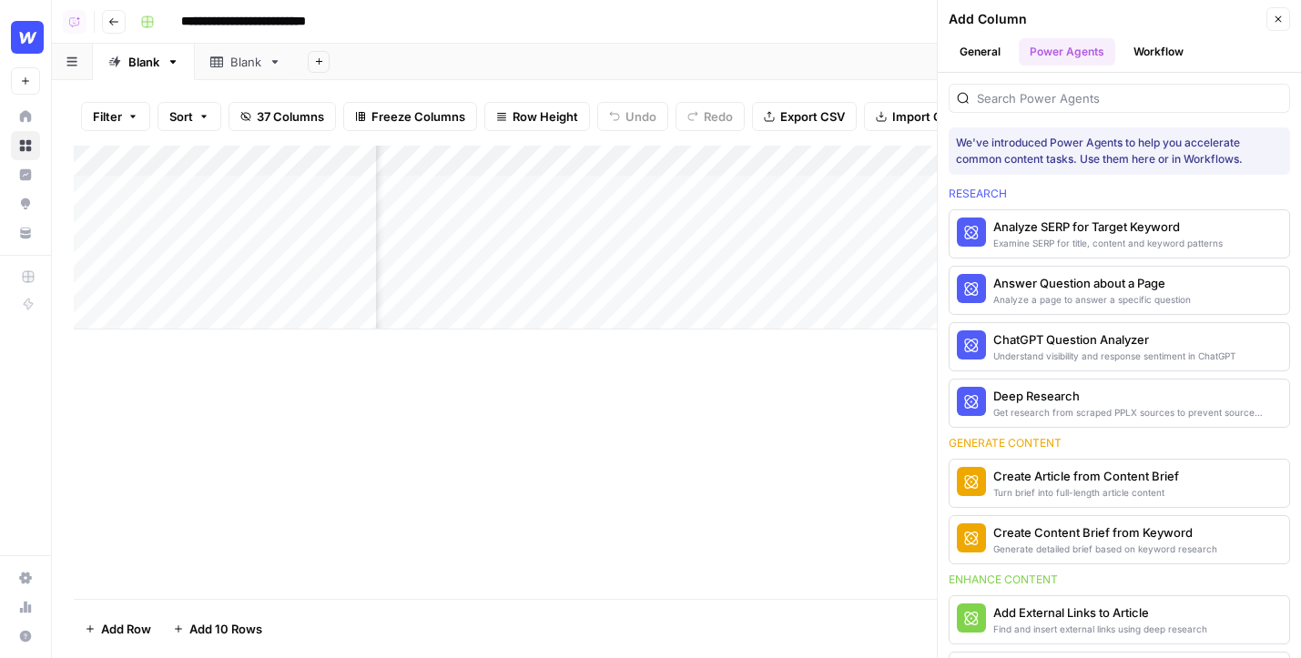
click at [802, 41] on header "**********" at bounding box center [677, 22] width 1250 height 44
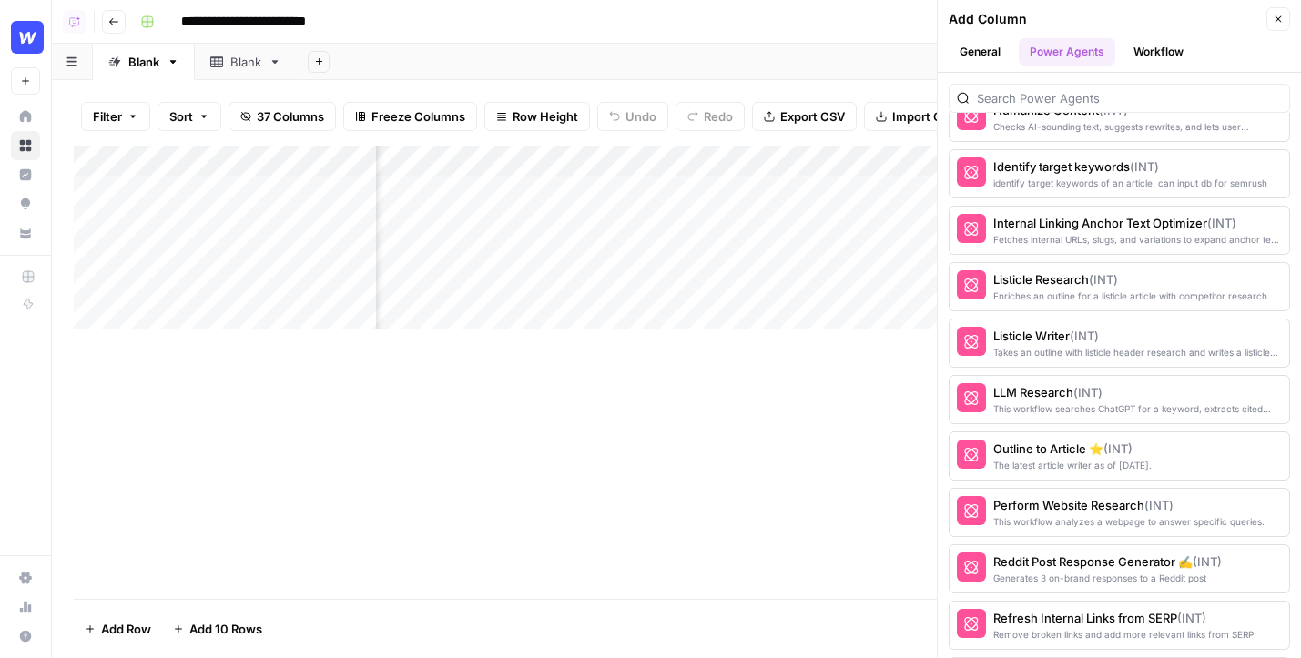
scroll to position [2746, 0]
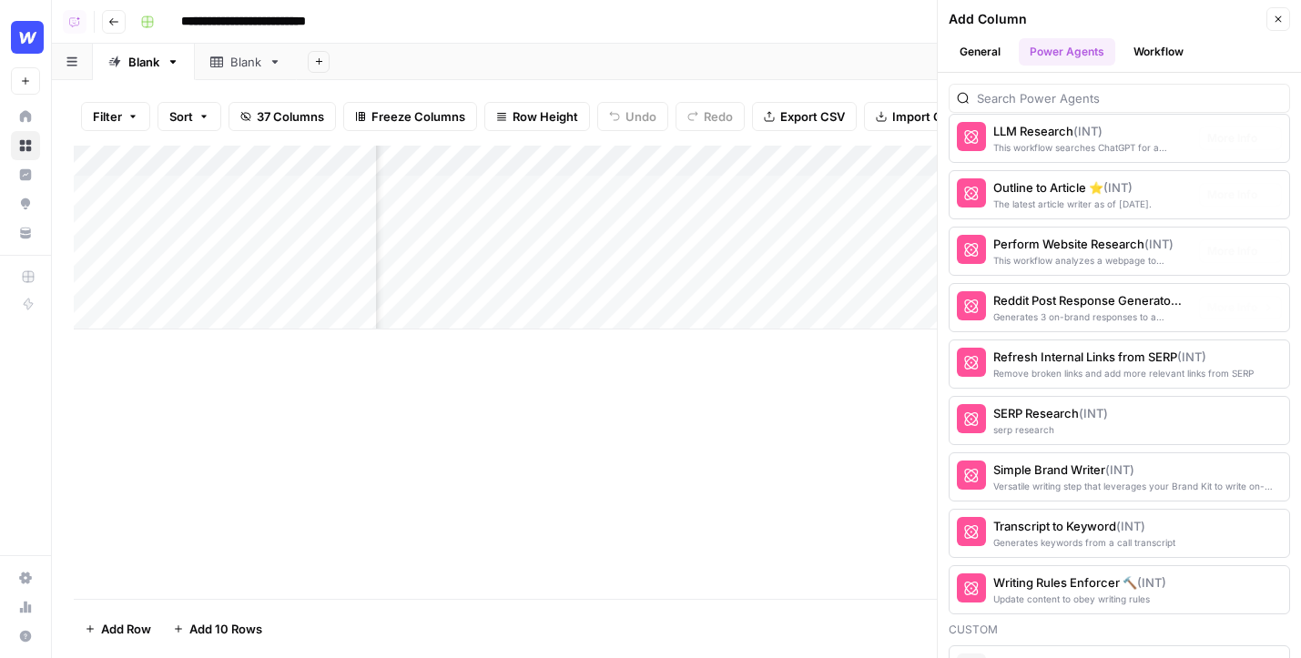
click at [1281, 26] on button "Close" at bounding box center [1279, 19] width 24 height 24
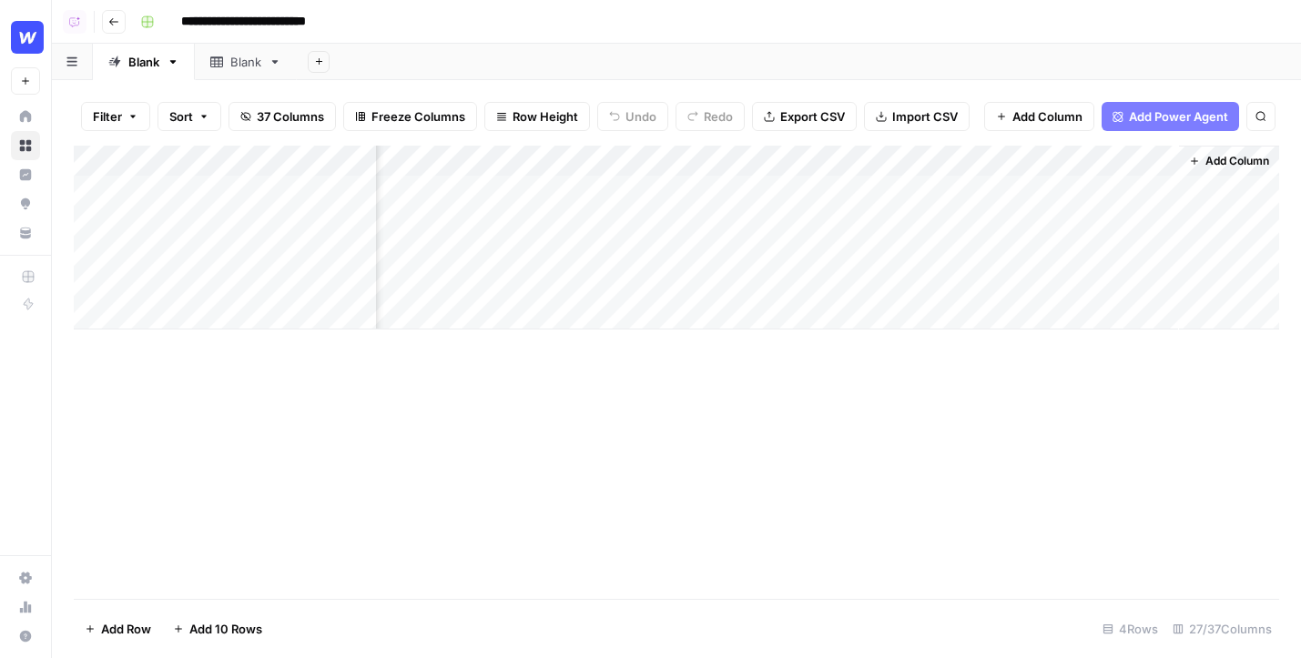
click at [1076, 117] on span "Add Column" at bounding box center [1048, 116] width 70 height 18
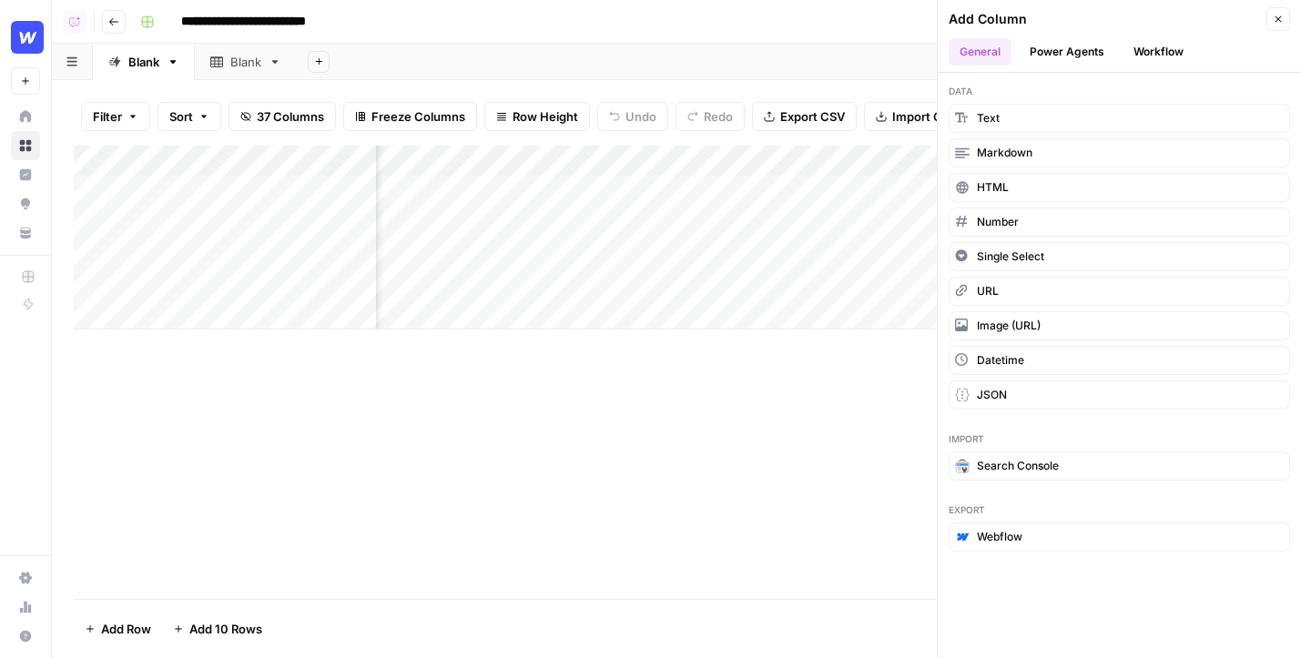
click at [1151, 40] on button "Workflow" at bounding box center [1159, 51] width 72 height 27
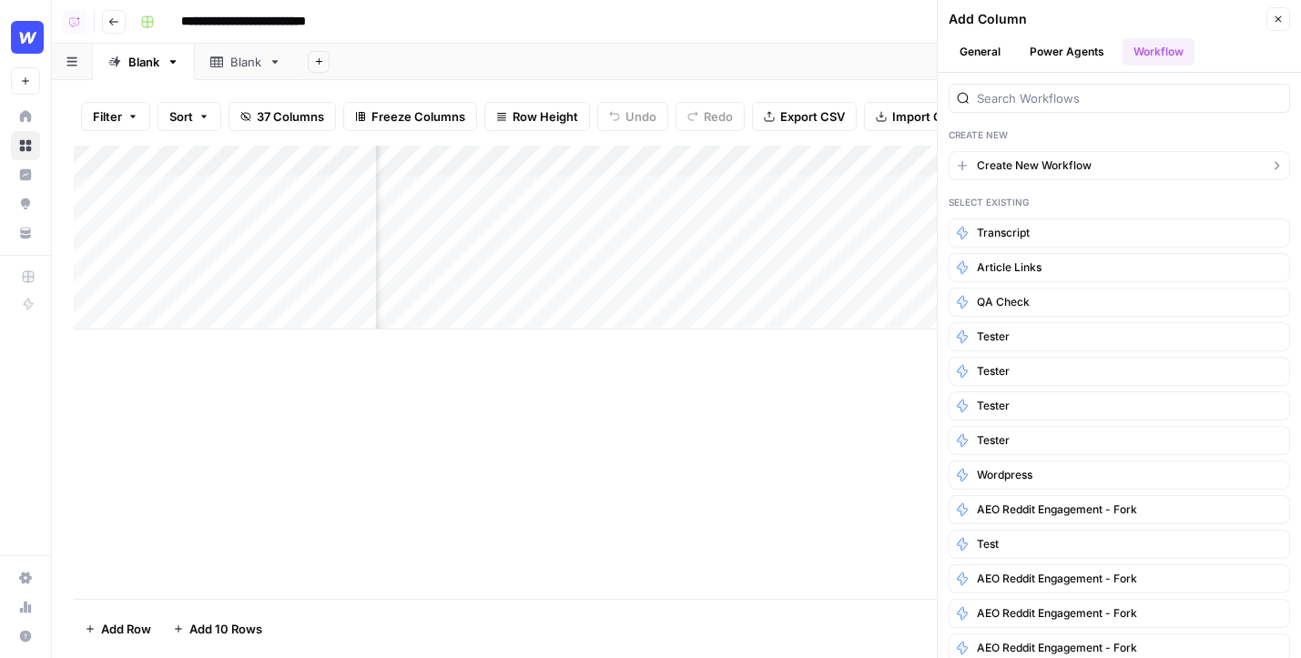
click at [1082, 174] on button "Create New Workflow" at bounding box center [1120, 165] width 342 height 29
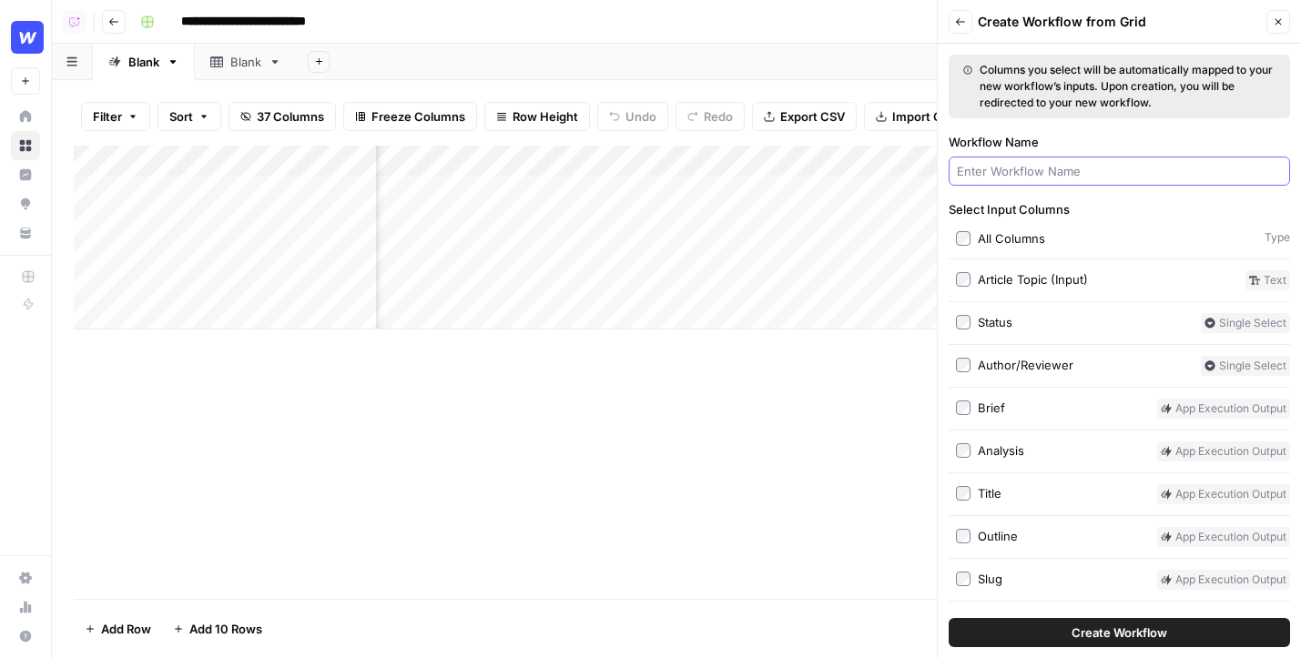
click at [1082, 174] on input "Workflow Name" at bounding box center [1119, 171] width 325 height 18
type input "strapi"
click at [1086, 630] on span "Create Workflow" at bounding box center [1120, 633] width 96 height 18
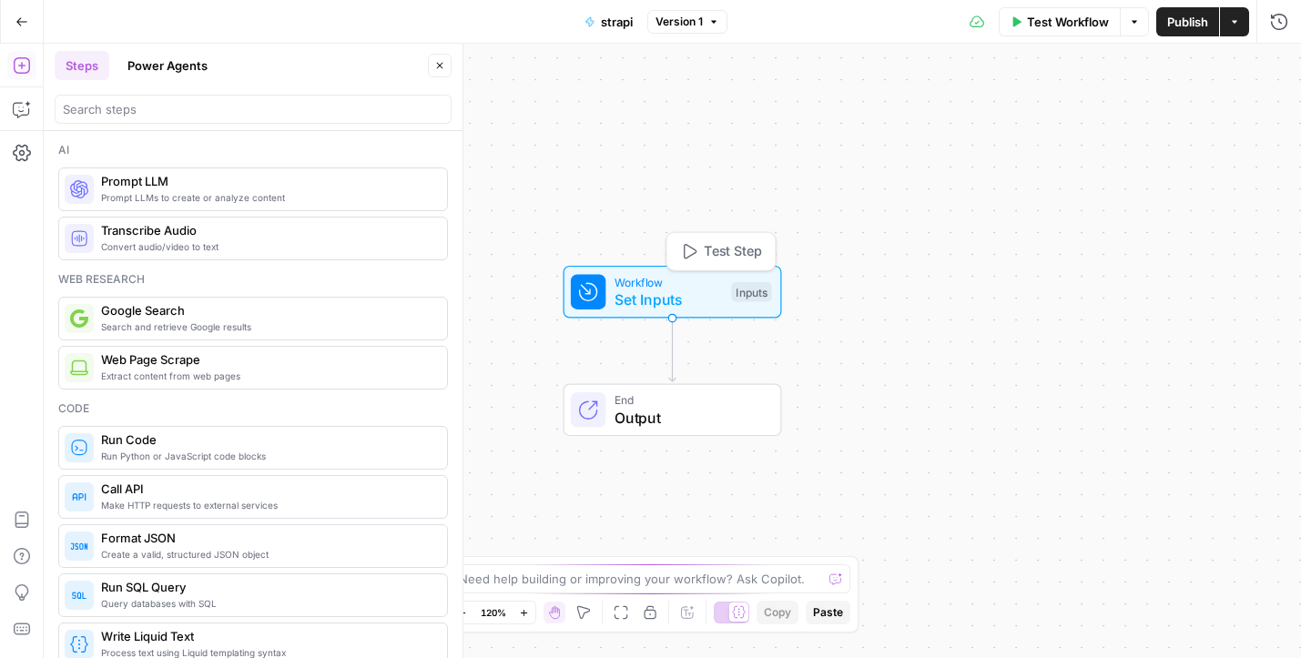
click at [716, 303] on span "Set Inputs" at bounding box center [669, 300] width 108 height 22
click at [1018, 133] on button "Add Field" at bounding box center [1077, 123] width 358 height 29
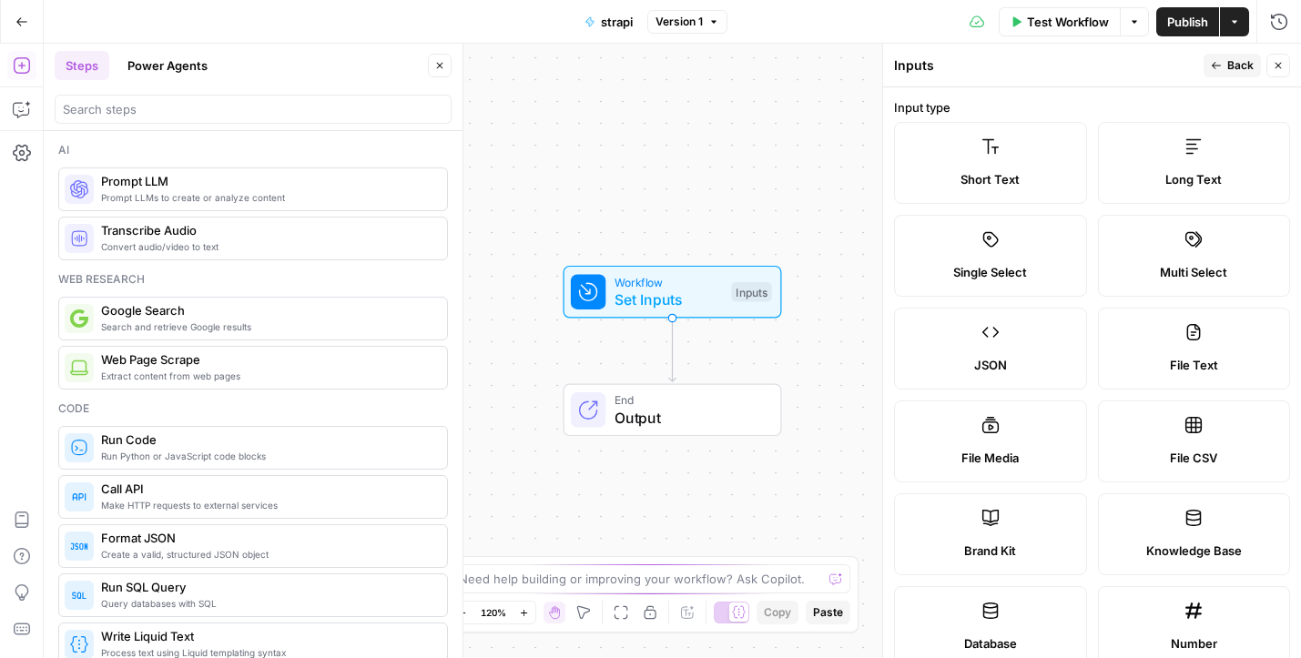
click at [1221, 158] on label "Long Text" at bounding box center [1194, 163] width 193 height 82
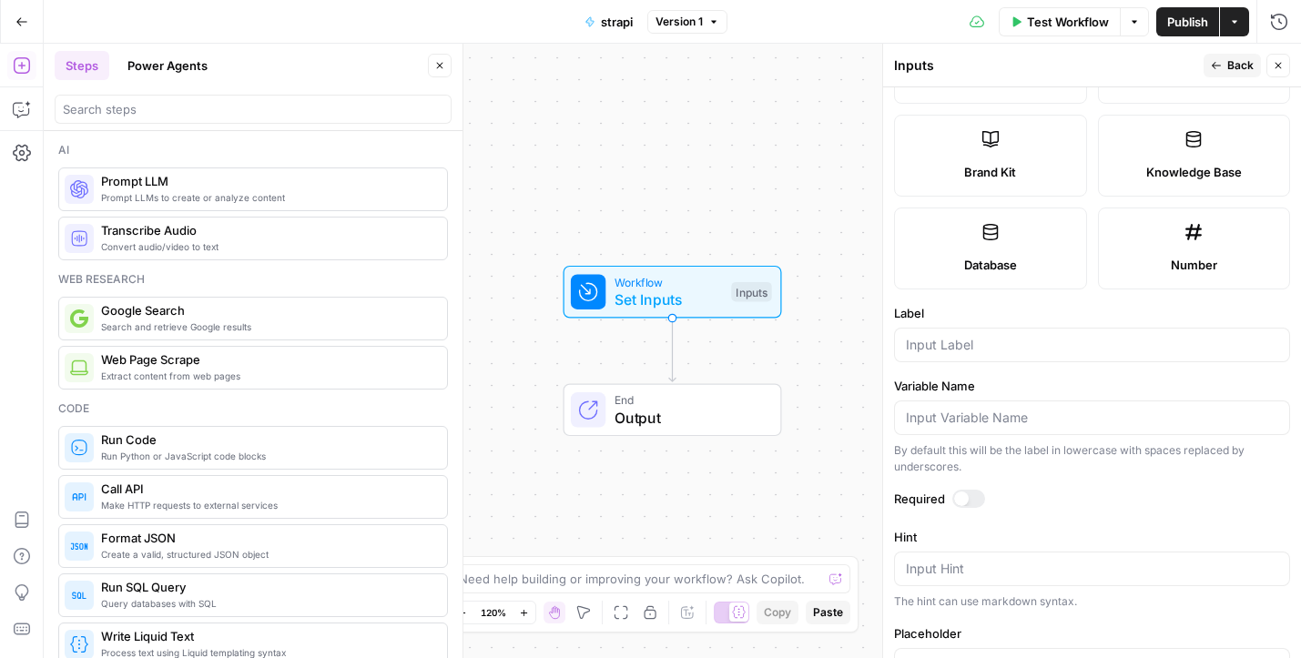
scroll to position [381, 0]
click at [974, 338] on input "Label" at bounding box center [1092, 343] width 373 height 18
type input "article"
click at [610, 213] on div "Workflow Set Inputs Inputs End Output" at bounding box center [673, 351] width 1258 height 615
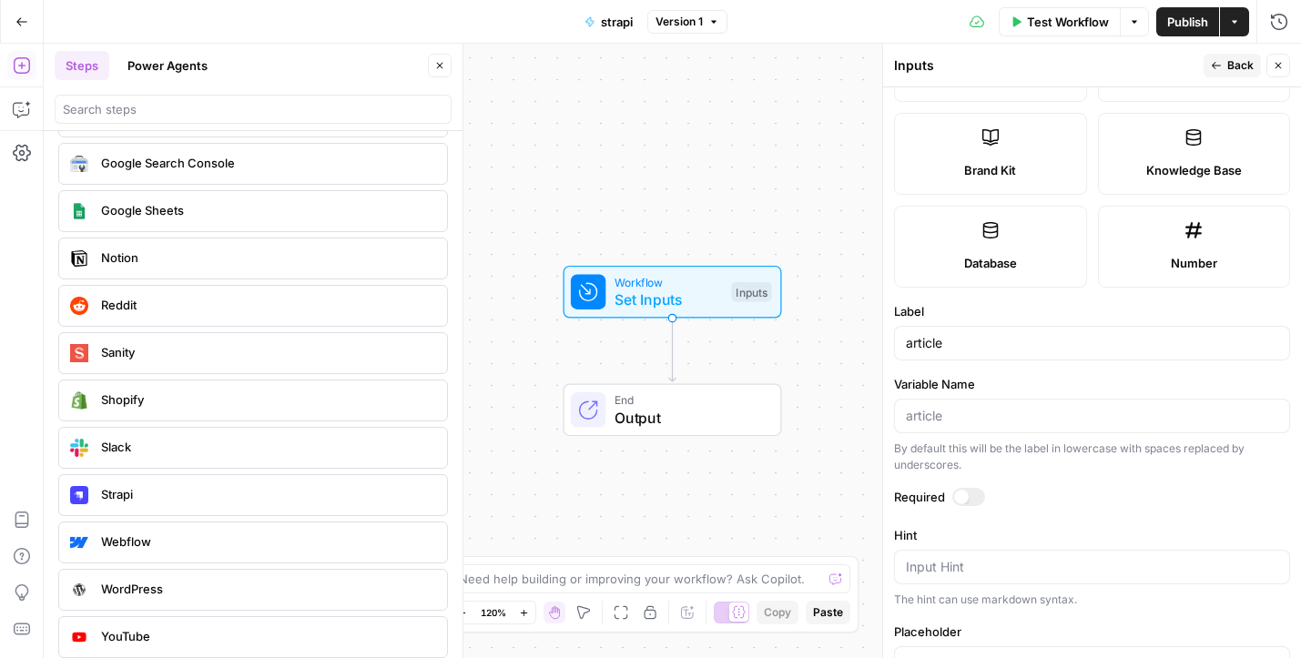
scroll to position [3442, 0]
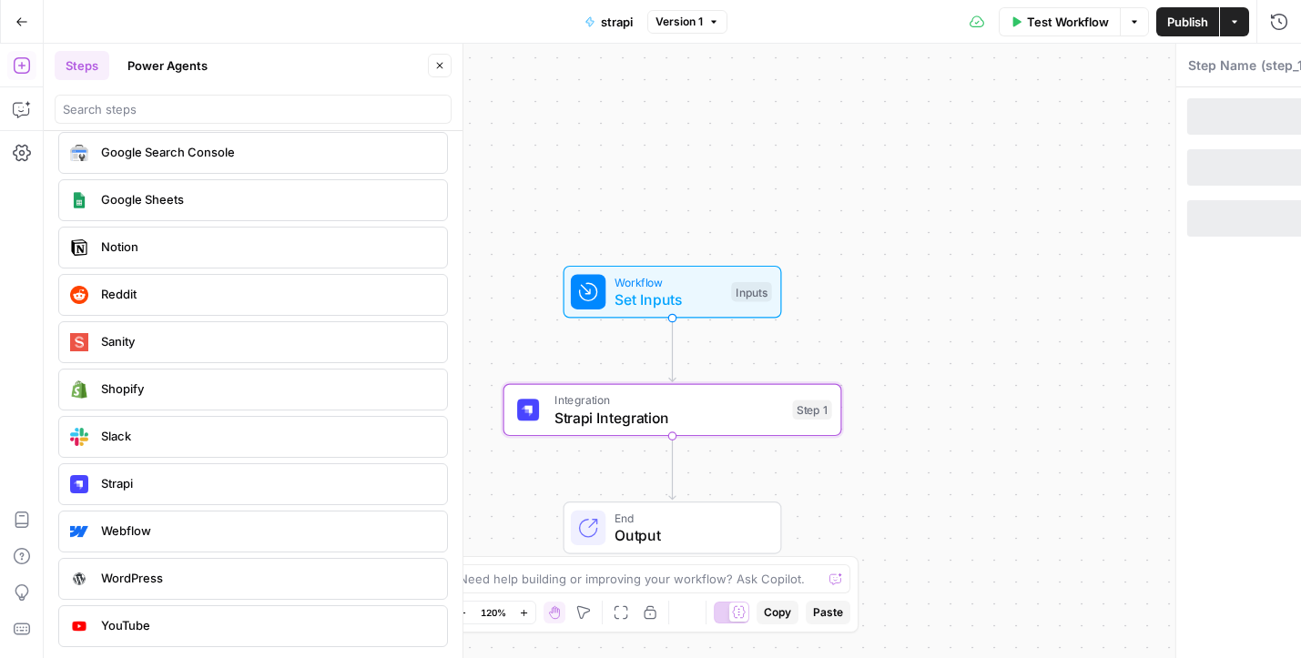
type textarea "Strapi Integration"
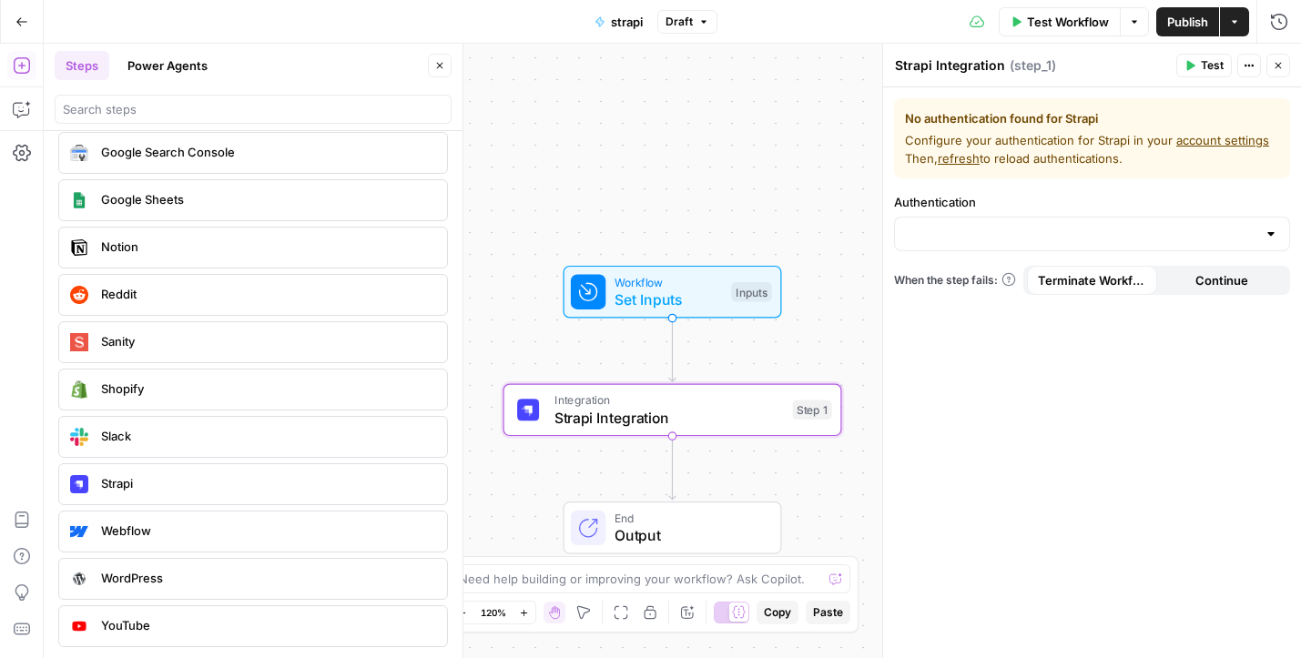
click at [1209, 138] on link "account settings" at bounding box center [1223, 140] width 93 height 15
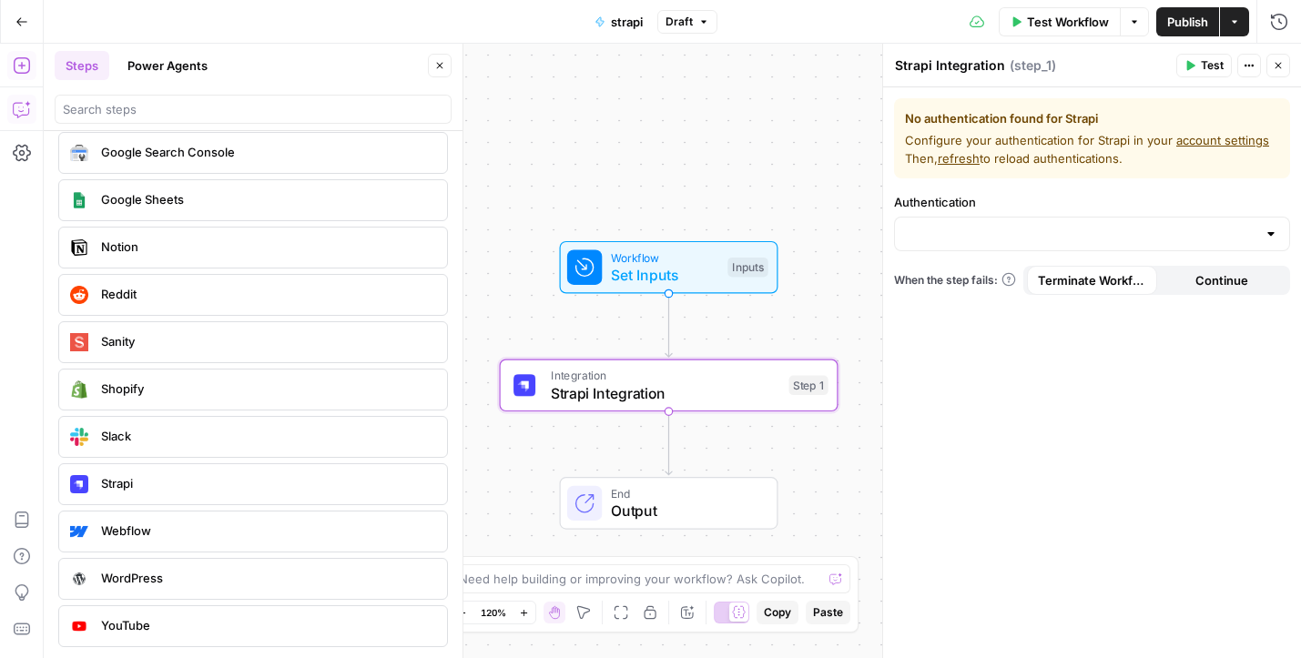
click at [22, 107] on icon "button" at bounding box center [22, 109] width 18 height 18
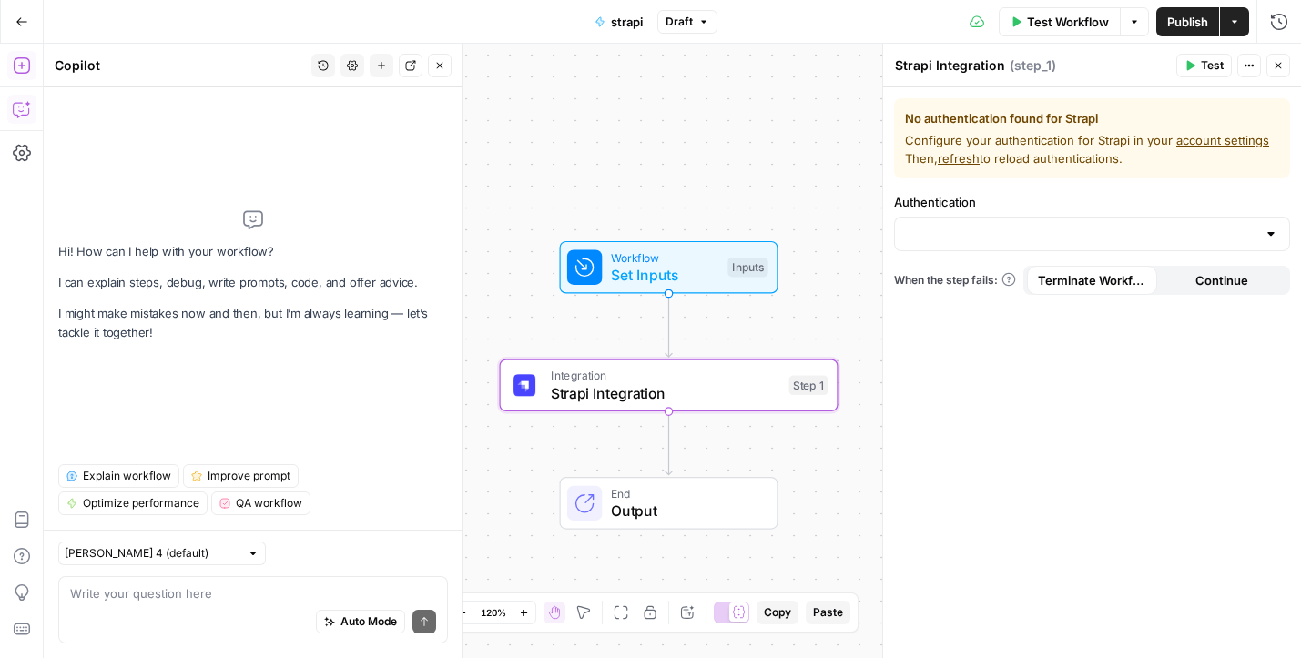
click at [27, 59] on icon "button" at bounding box center [21, 65] width 16 height 16
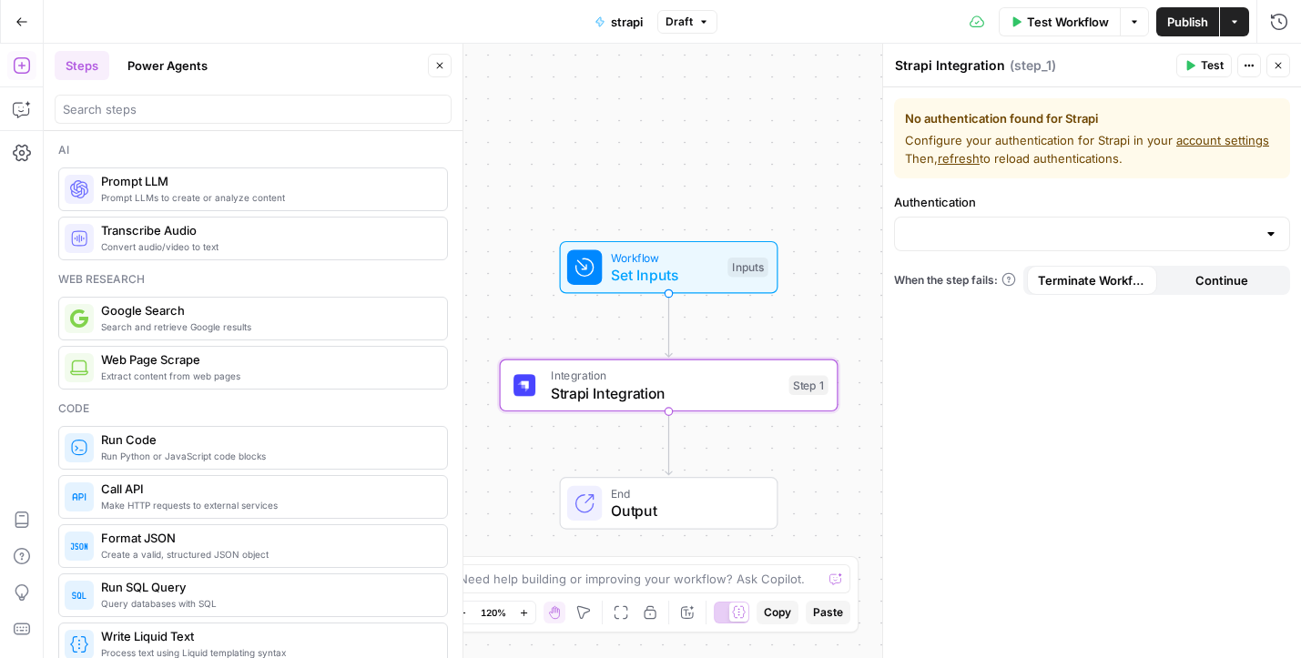
click at [1225, 25] on button "Actions" at bounding box center [1234, 21] width 29 height 29
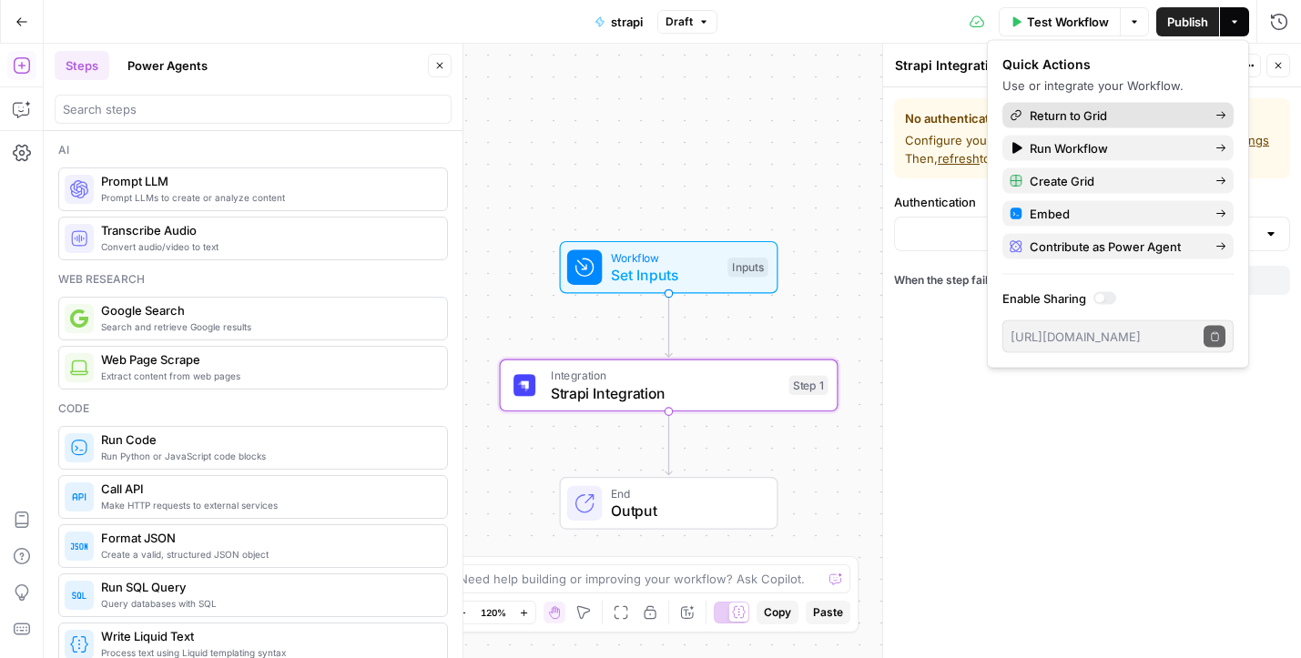
click at [1174, 118] on span "Return to Grid" at bounding box center [1115, 116] width 171 height 18
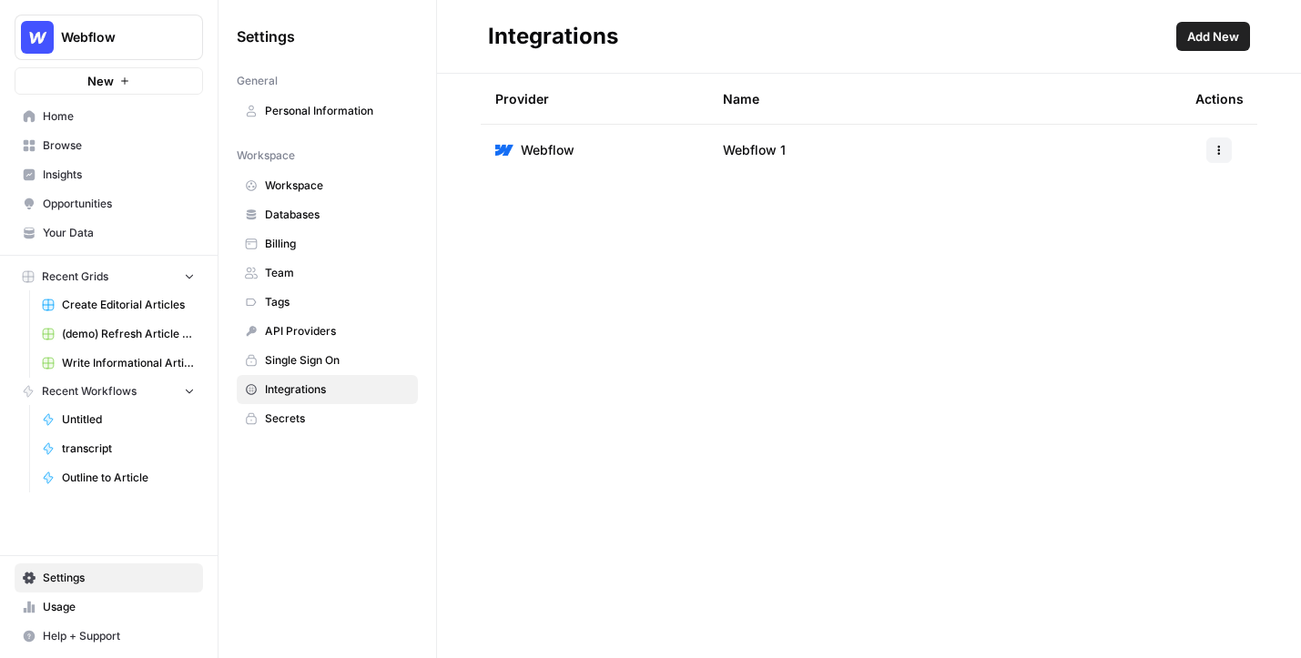
click at [1211, 40] on span "Add New" at bounding box center [1214, 36] width 52 height 18
